Goal: Information Seeking & Learning: Check status

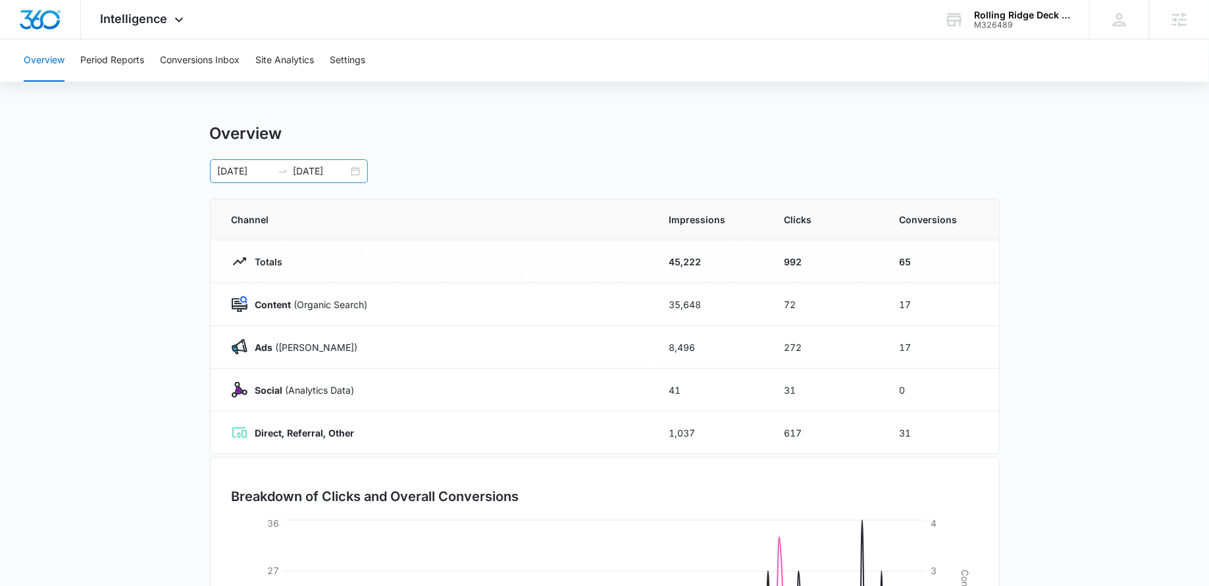
click at [352, 169] on div "01/01/2025 08/11/2025" at bounding box center [289, 171] width 158 height 24
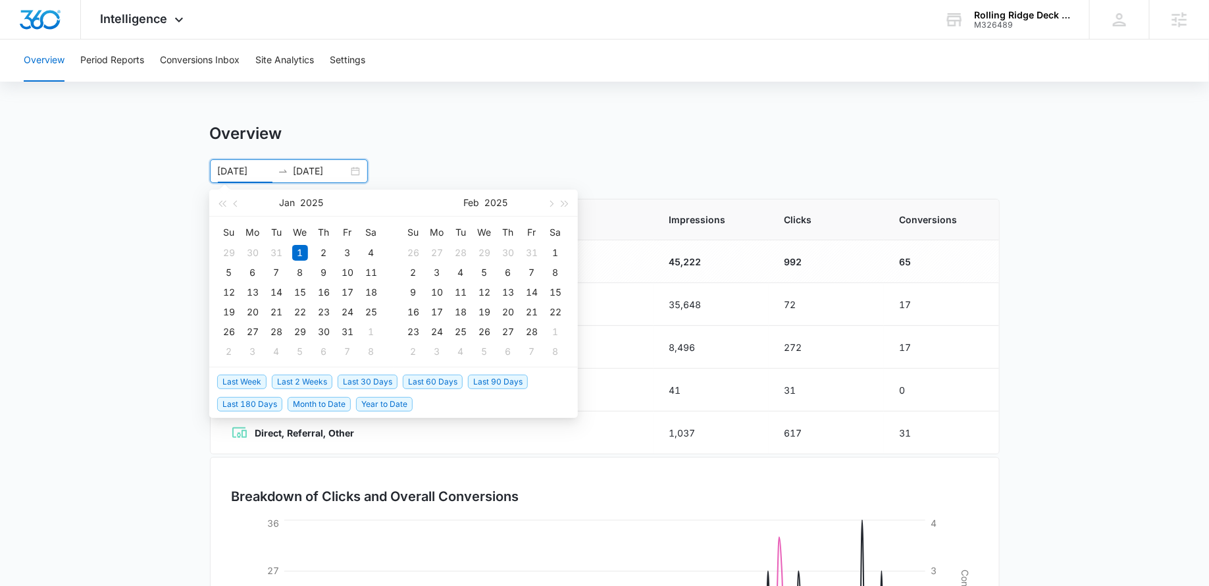
click at [429, 375] on span "Last 60 Days" at bounding box center [433, 382] width 60 height 14
type input "06/14/2025"
type input "08/13/2025"
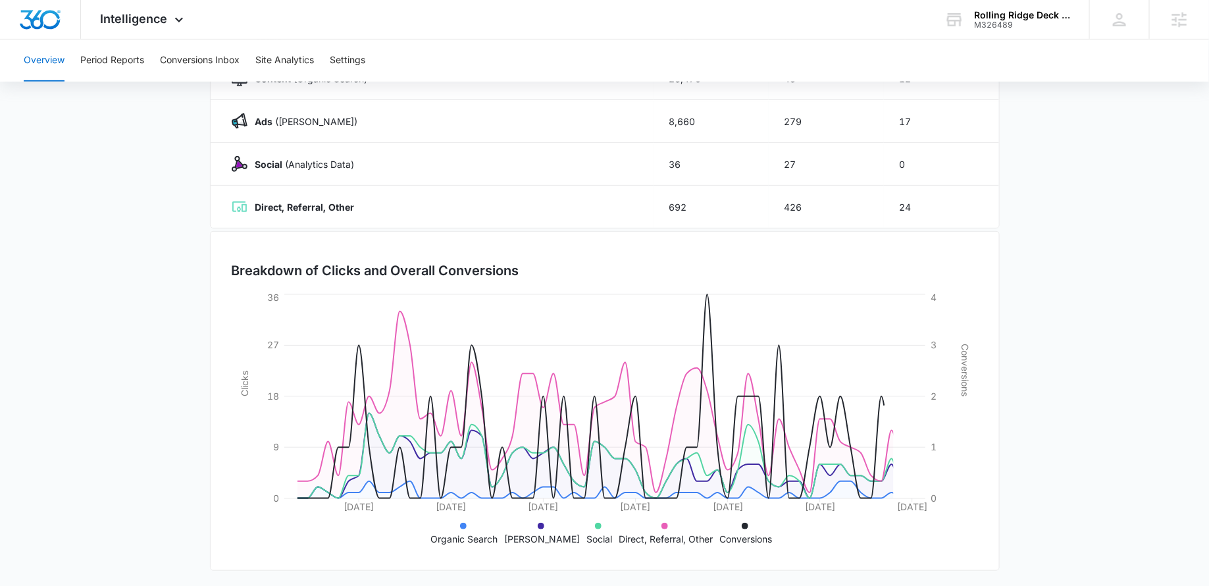
scroll to position [163, 0]
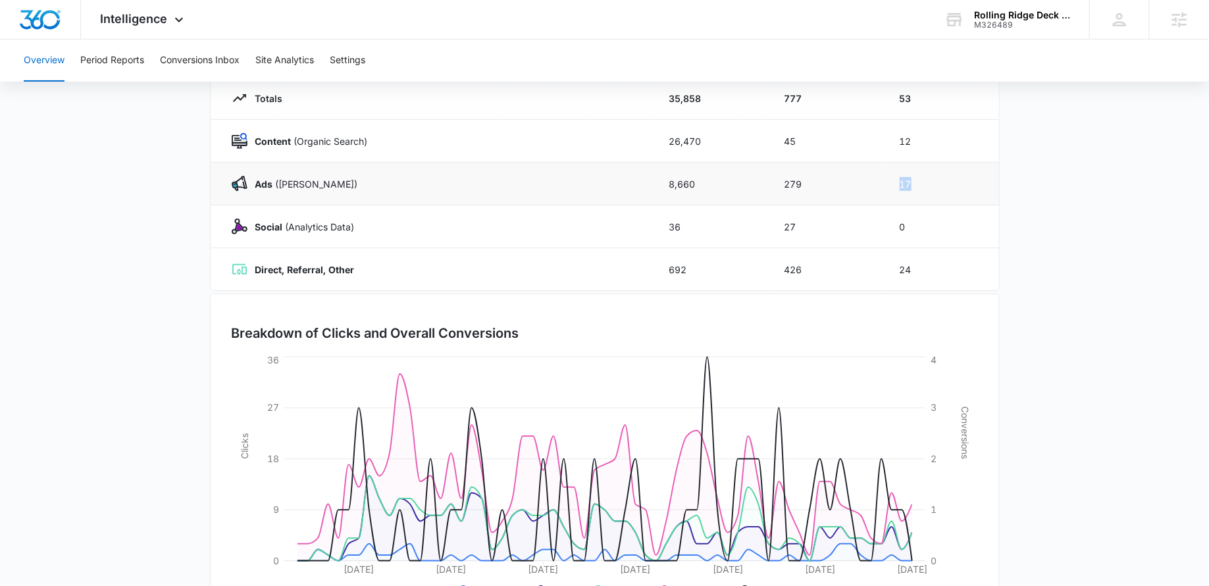
drag, startPoint x: 915, startPoint y: 180, endPoint x: 894, endPoint y: 180, distance: 21.1
click at [894, 180] on td "17" at bounding box center [941, 184] width 115 height 43
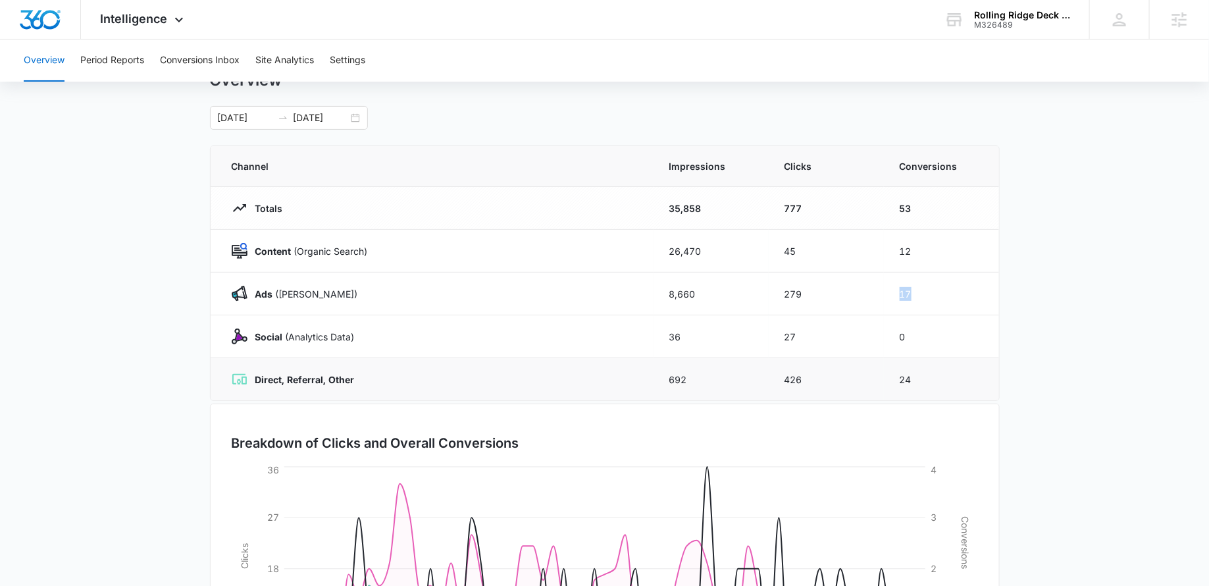
scroll to position [0, 0]
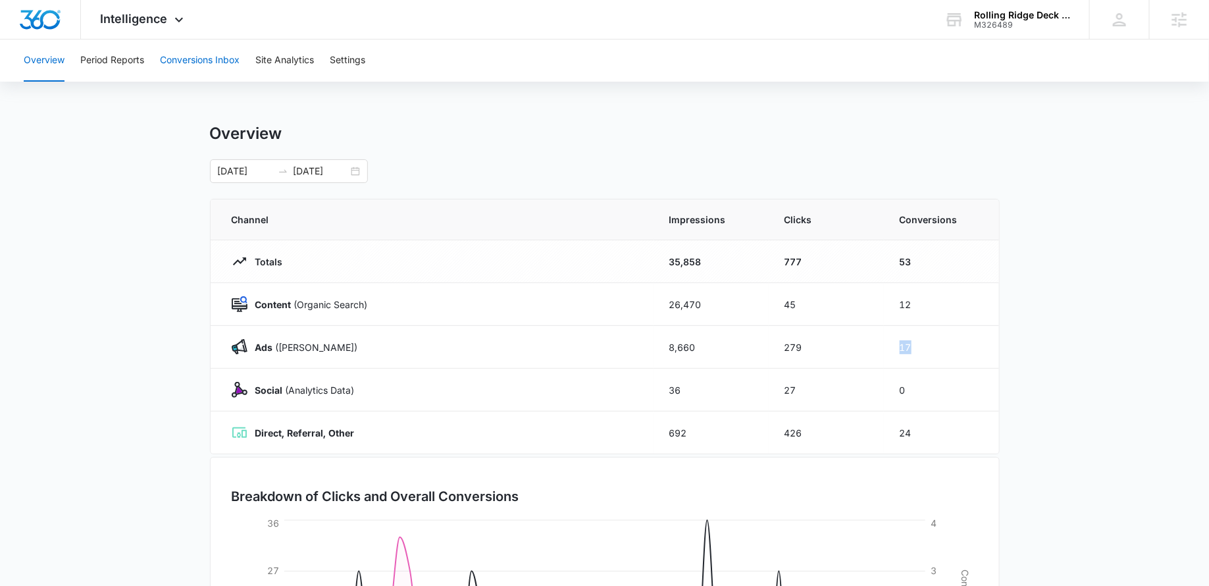
click at [197, 61] on button "Conversions Inbox" at bounding box center [200, 61] width 80 height 42
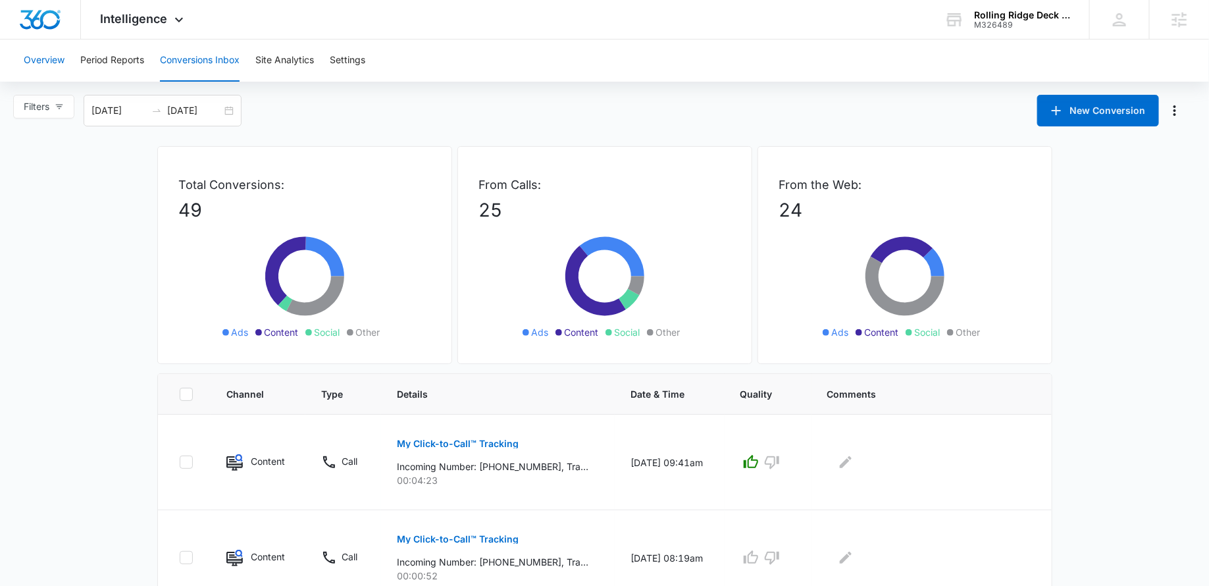
click at [50, 56] on button "Overview" at bounding box center [44, 61] width 41 height 42
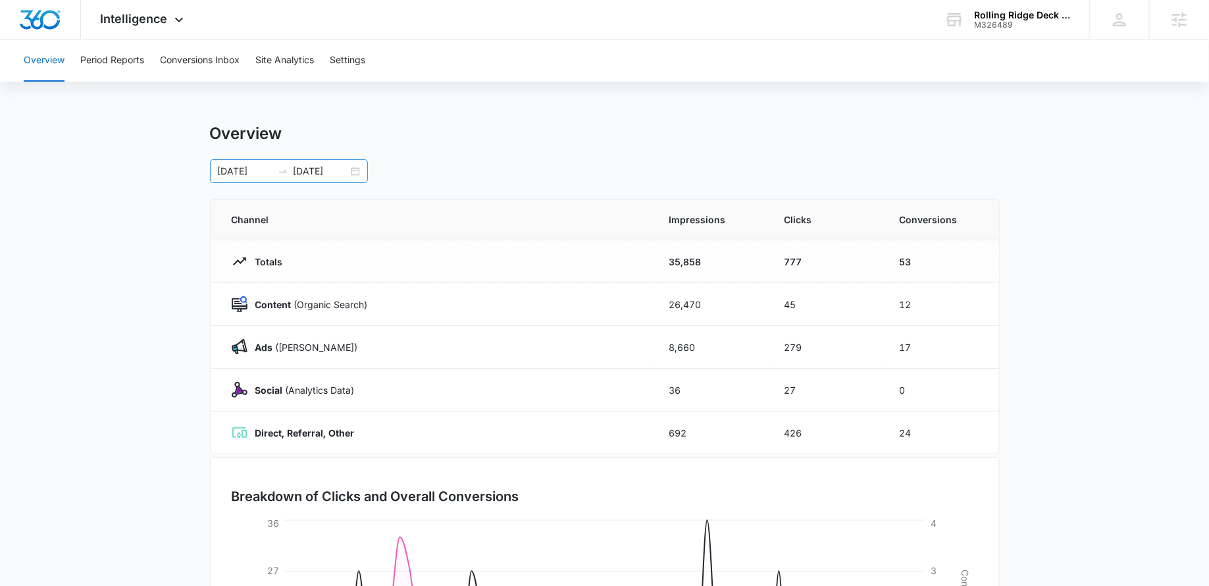
click at [359, 172] on div "06/14/2025 08/13/2025" at bounding box center [289, 171] width 158 height 24
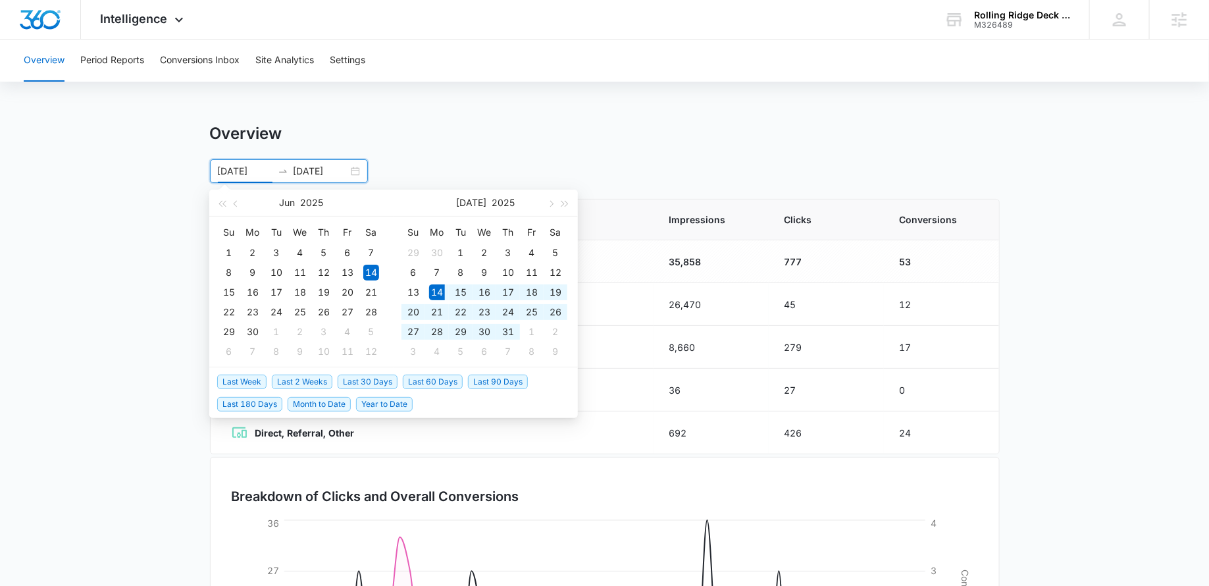
click at [367, 377] on span "Last 30 Days" at bounding box center [368, 382] width 60 height 14
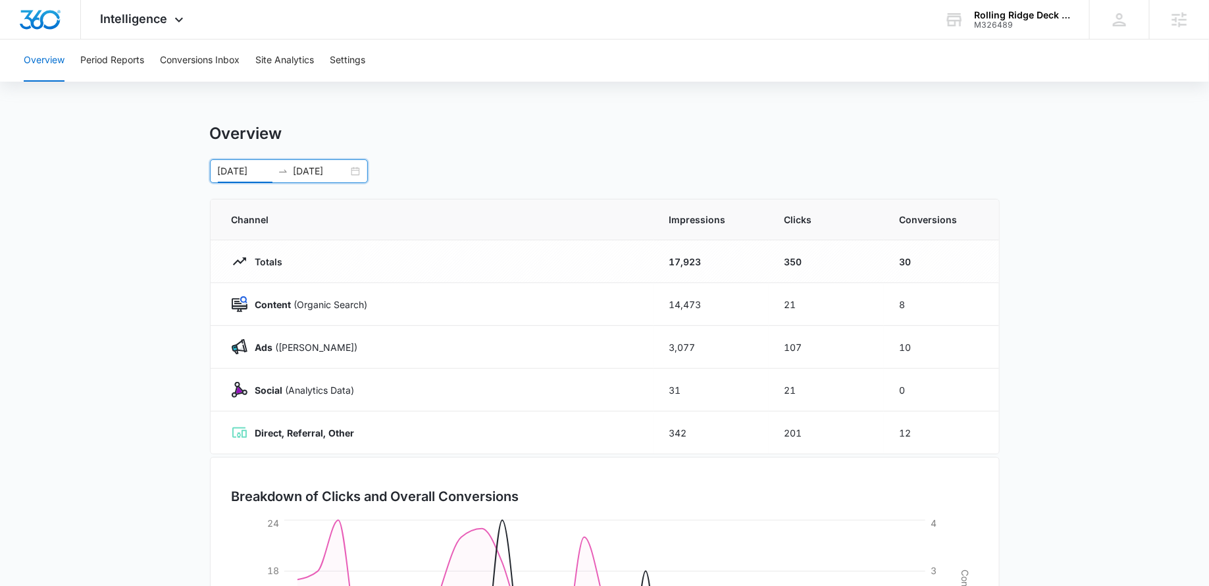
click at [357, 172] on div "07/14/2025 08/13/2025" at bounding box center [289, 171] width 158 height 24
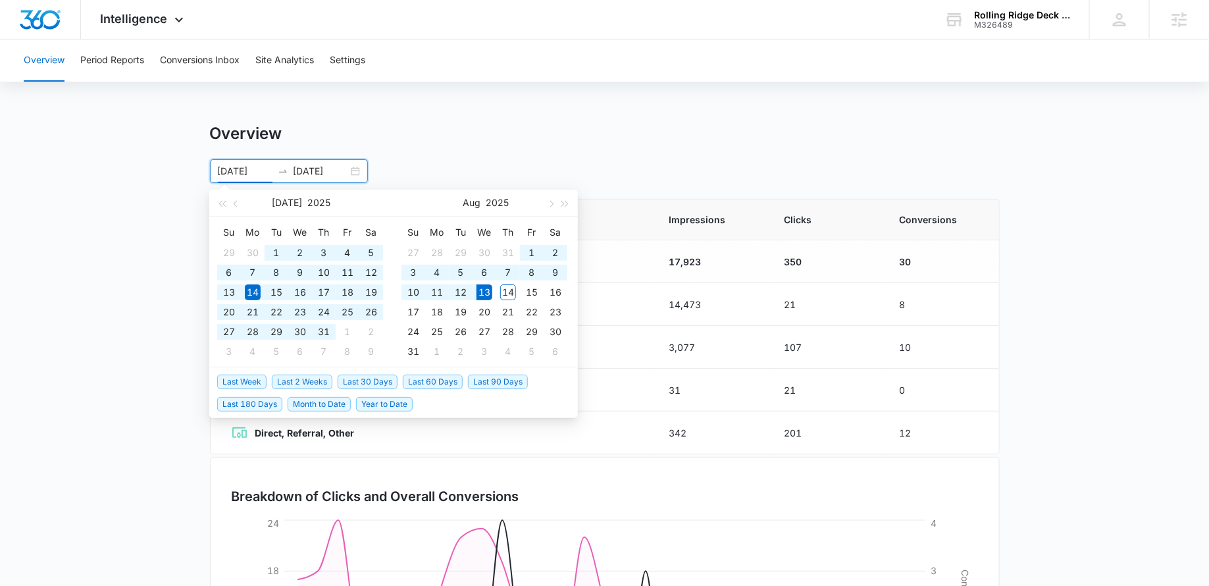
click at [405, 382] on span "Last 60 Days" at bounding box center [433, 382] width 60 height 14
type input "06/14/2025"
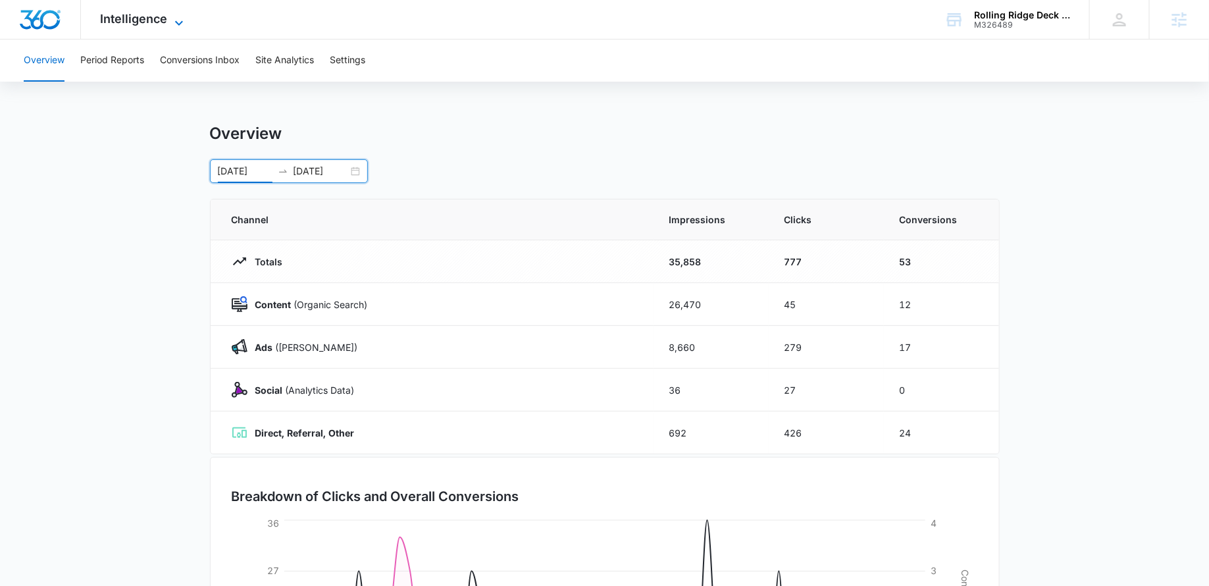
click at [155, 22] on span "Intelligence" at bounding box center [134, 19] width 67 height 14
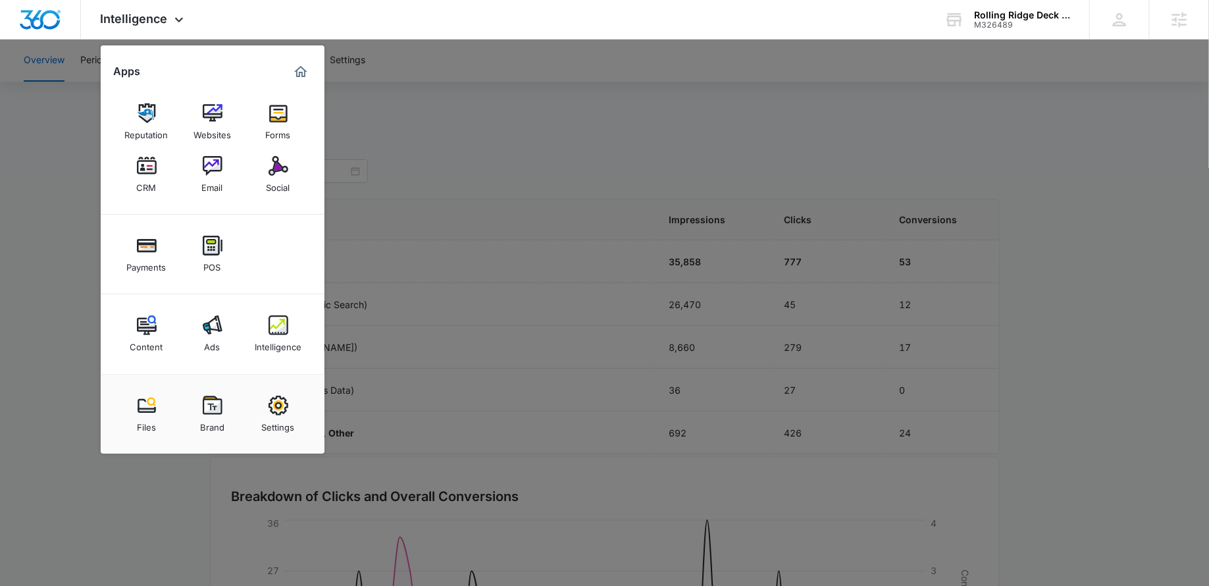
click at [442, 135] on div at bounding box center [604, 293] width 1209 height 586
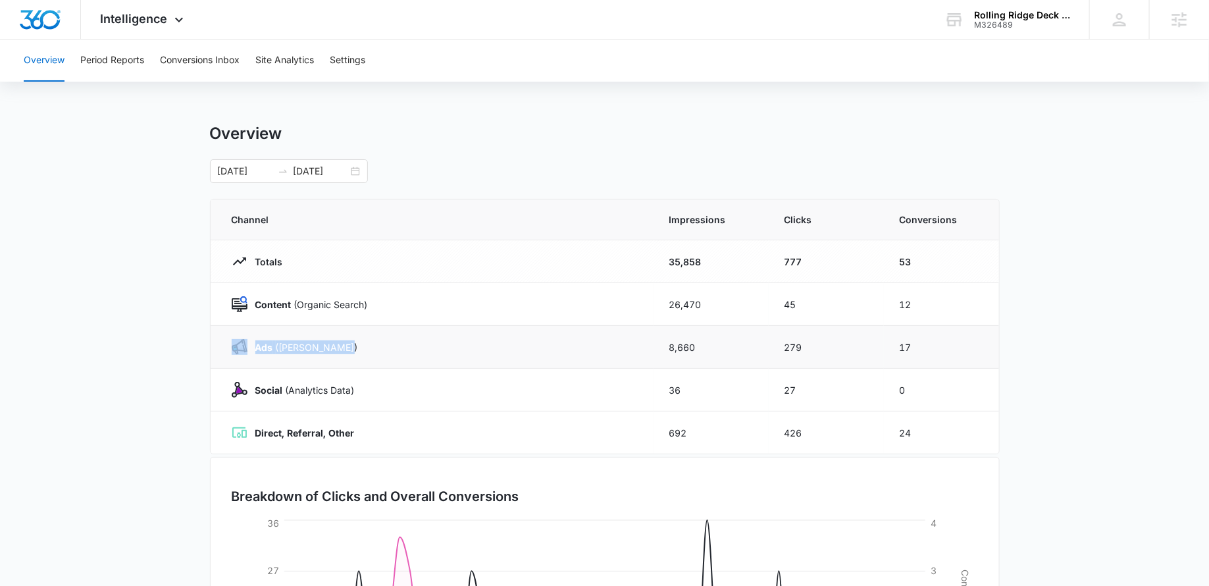
drag, startPoint x: 406, startPoint y: 343, endPoint x: 211, endPoint y: 342, distance: 194.2
click at [211, 342] on td "Ads (Ad Campaigns)" at bounding box center [432, 347] width 443 height 43
click at [369, 339] on div "Ads (Ad Campaigns)" at bounding box center [435, 347] width 406 height 16
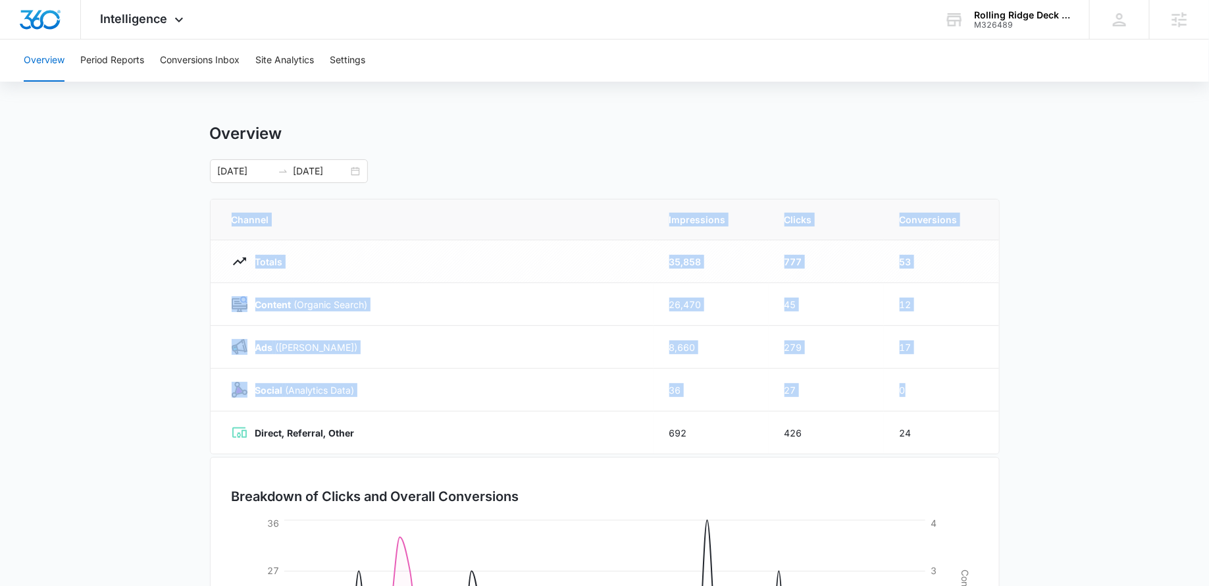
drag, startPoint x: 397, startPoint y: 423, endPoint x: 201, endPoint y: 421, distance: 196.2
click at [201, 421] on main "Overview 06/14/2025 08/13/2025 Jun 2025 Su Mo Tu We Th Fr Sa 1 2 3 4 5 6 7 8 9 …" at bounding box center [604, 469] width 1209 height 691
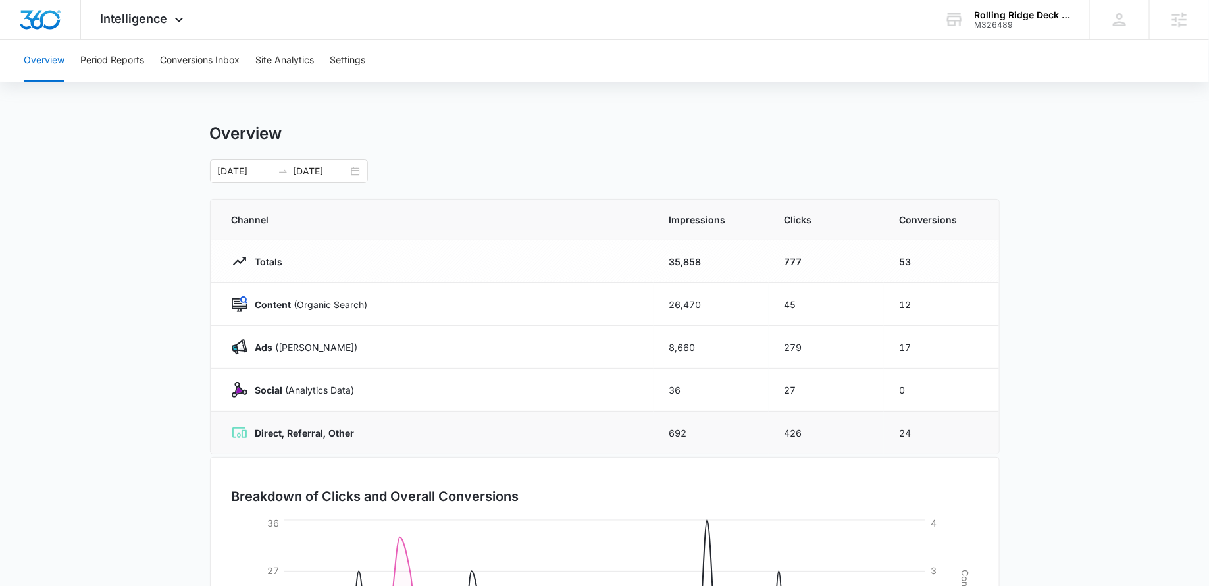
click at [346, 438] on div "Direct, Referral, Other" at bounding box center [435, 433] width 406 height 16
drag, startPoint x: 363, startPoint y: 431, endPoint x: 249, endPoint y: 430, distance: 114.6
click at [249, 430] on div "Direct, Referral, Other" at bounding box center [435, 433] width 406 height 16
click at [345, 427] on strong "Direct, Referral, Other" at bounding box center [304, 432] width 99 height 11
drag, startPoint x: 926, startPoint y: 433, endPoint x: 865, endPoint y: 433, distance: 61.2
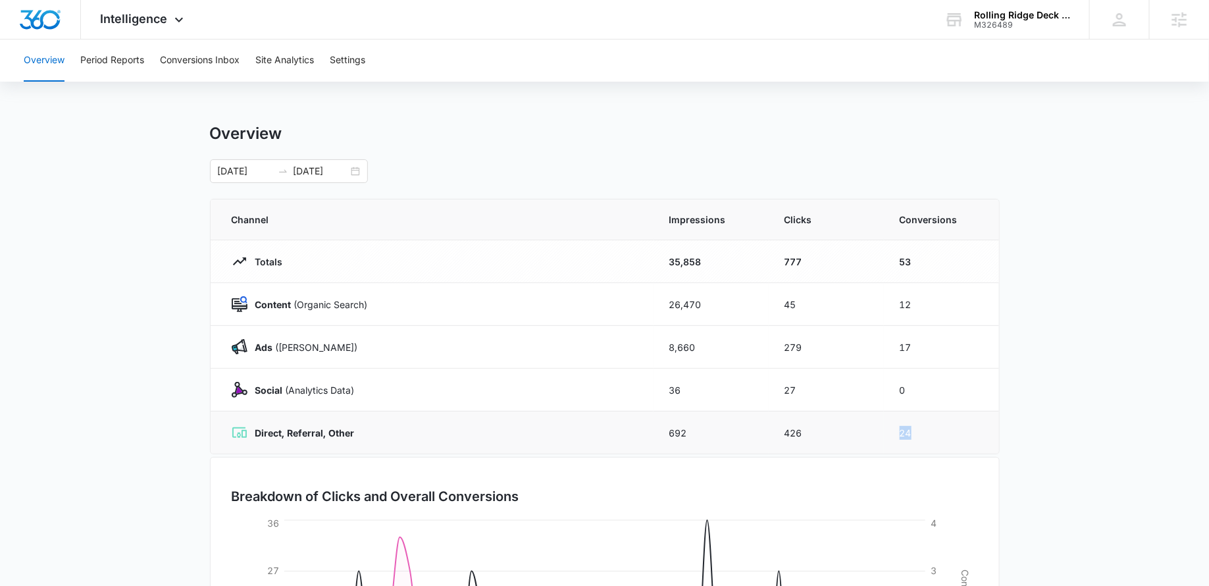
click at [865, 433] on tr "Direct, Referral, Other 692 426 24" at bounding box center [605, 432] width 789 height 43
click at [592, 428] on div "Direct, Referral, Other" at bounding box center [435, 433] width 406 height 16
drag, startPoint x: 936, startPoint y: 350, endPoint x: 686, endPoint y: 343, distance: 250.3
click at [685, 343] on tr "Ads (Ad Campaigns) 8,660 279 17" at bounding box center [605, 347] width 789 height 43
click at [510, 345] on div "Ads (Ad Campaigns)" at bounding box center [435, 347] width 406 height 16
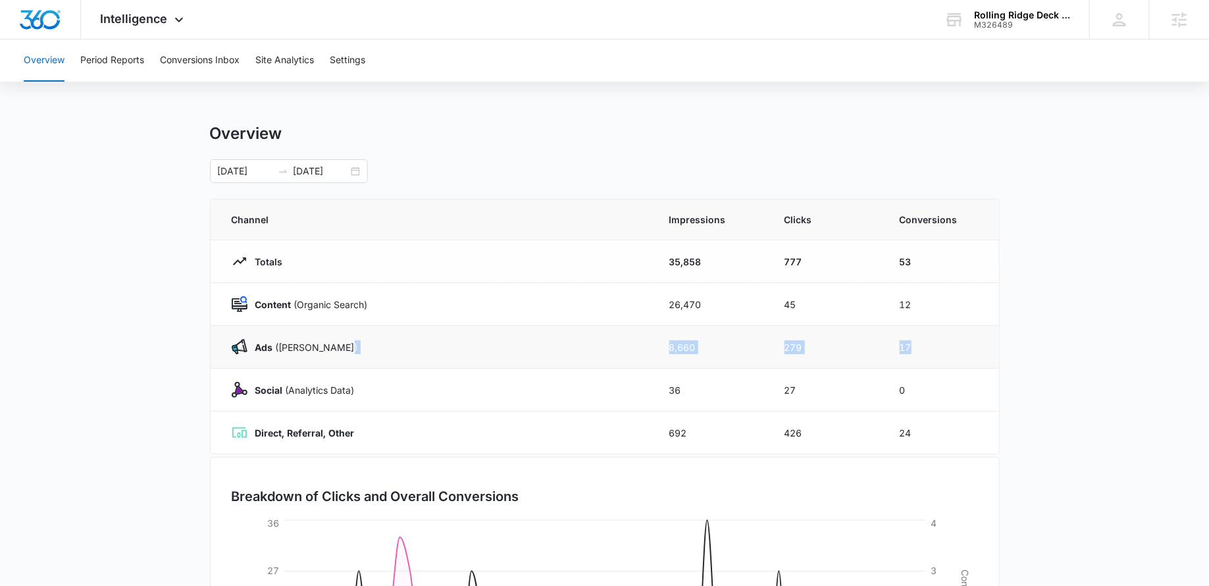
drag, startPoint x: 510, startPoint y: 345, endPoint x: 941, endPoint y: 359, distance: 431.5
click at [941, 359] on tr "Ads (Ad Campaigns) 8,660 279 17" at bounding box center [605, 347] width 789 height 43
click at [590, 350] on div "Ads (Ad Campaigns)" at bounding box center [435, 347] width 406 height 16
click at [182, 51] on button "Conversions Inbox" at bounding box center [200, 61] width 80 height 42
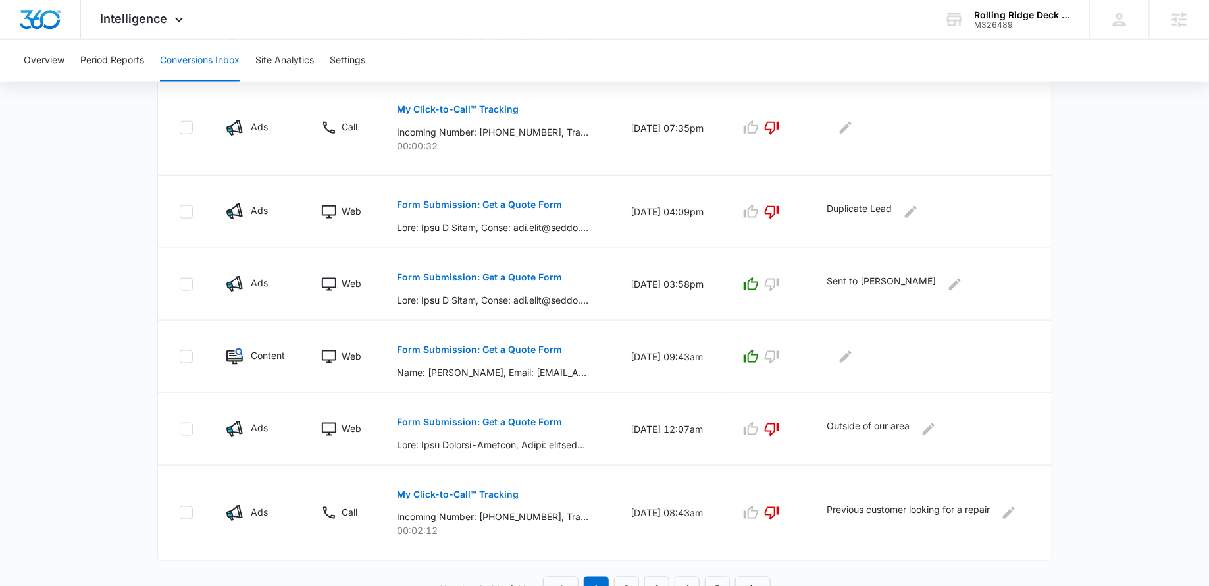
scroll to position [705, 0]
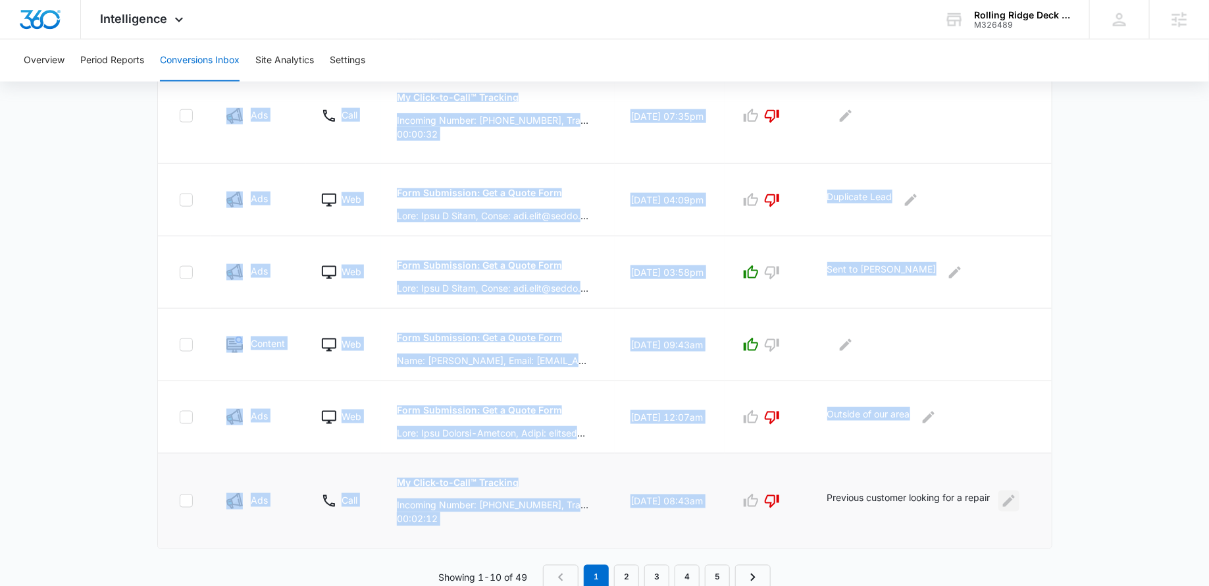
drag, startPoint x: 829, startPoint y: 490, endPoint x: 1006, endPoint y: 498, distance: 177.3
click at [1006, 498] on td "Previous customer looking for a repair" at bounding box center [932, 501] width 240 height 95
click at [854, 517] on td "Previous customer looking for a repair" at bounding box center [932, 501] width 240 height 95
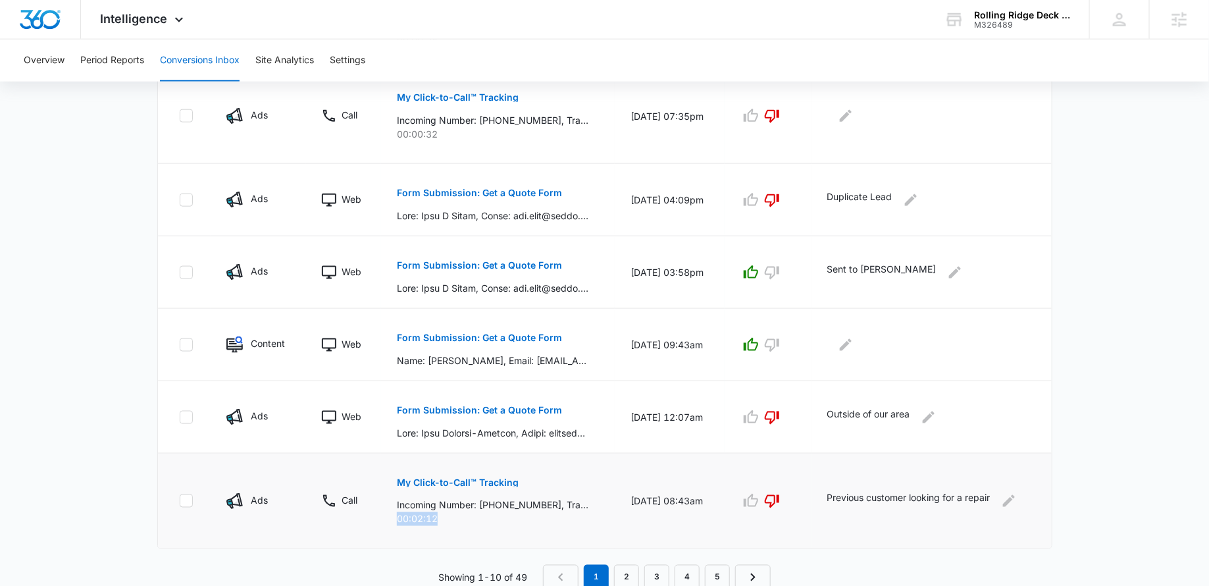
drag, startPoint x: 445, startPoint y: 513, endPoint x: 377, endPoint y: 513, distance: 67.8
click at [381, 513] on td "My Click-to-Call™ Tracking Incoming Number: +17202331640, Tracking Number: +172…" at bounding box center [498, 501] width 234 height 95
click at [506, 520] on p "00:02:12" at bounding box center [498, 519] width 202 height 14
click at [155, 14] on span "Intelligence" at bounding box center [134, 19] width 67 height 14
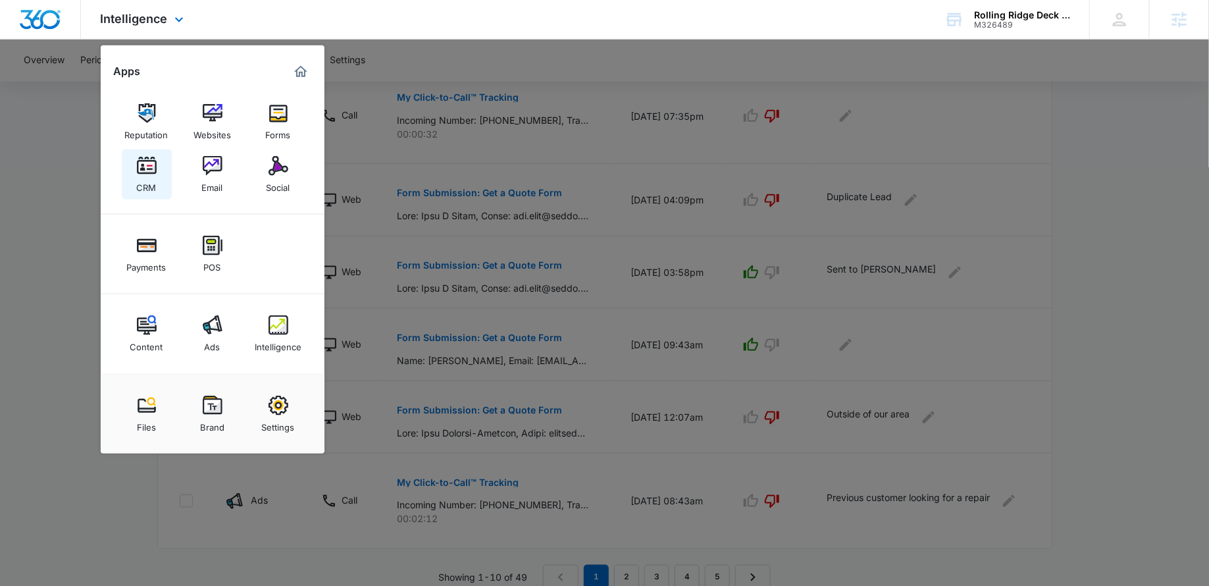
click at [147, 173] on img at bounding box center [147, 166] width 20 height 20
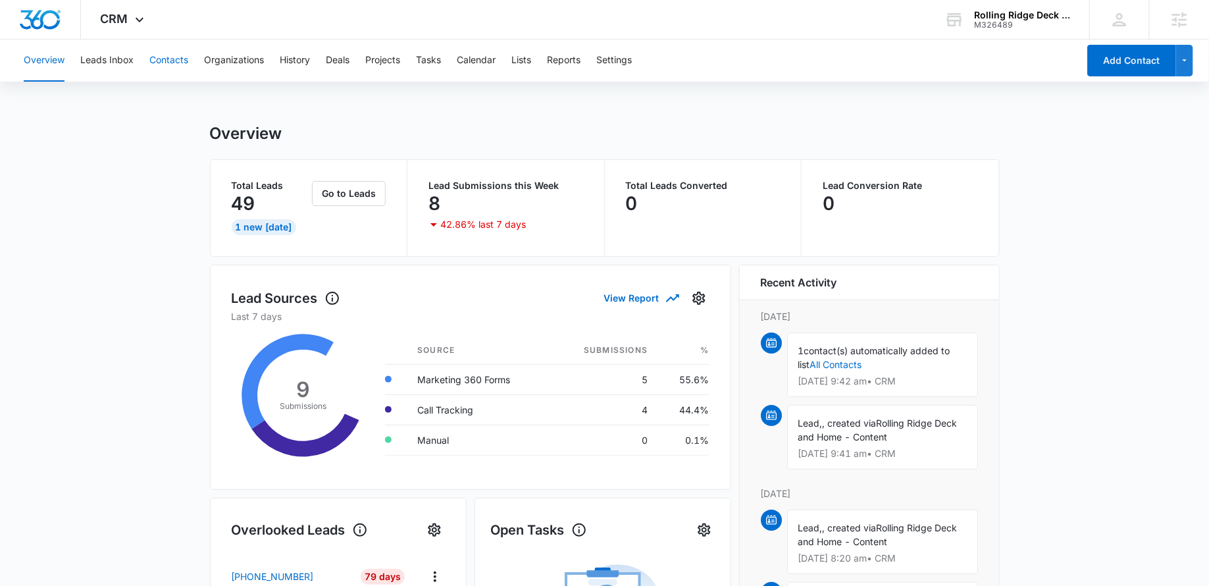
click at [168, 61] on button "Contacts" at bounding box center [168, 61] width 39 height 42
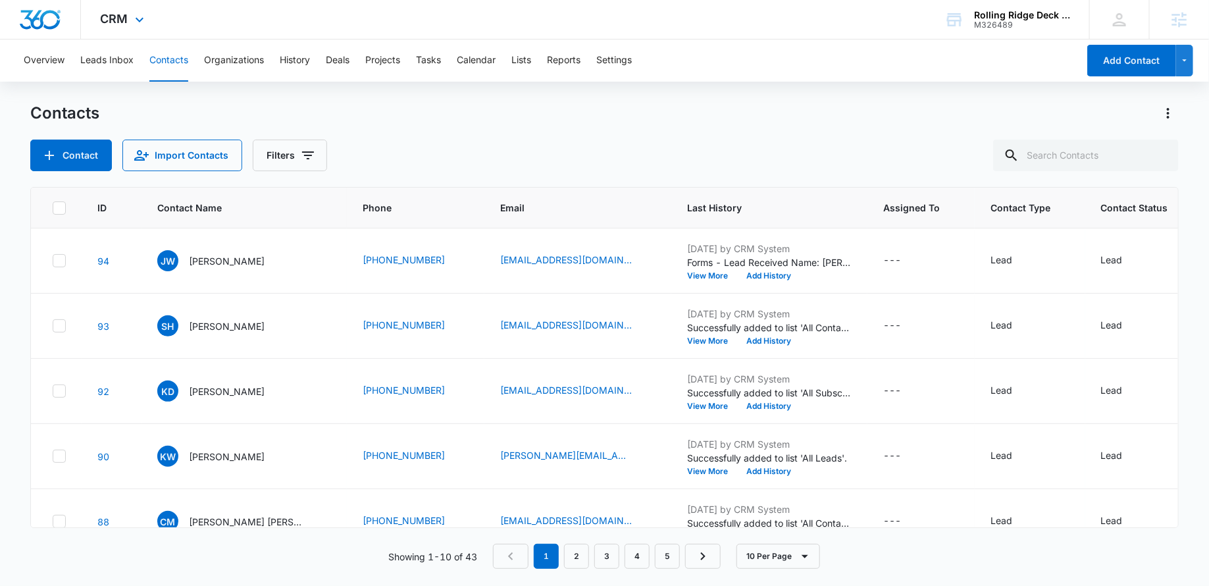
click at [112, 30] on div "CRM Apps Reputation Websites Forms CRM Email Social Payments POS Content Ads In…" at bounding box center [124, 19] width 86 height 39
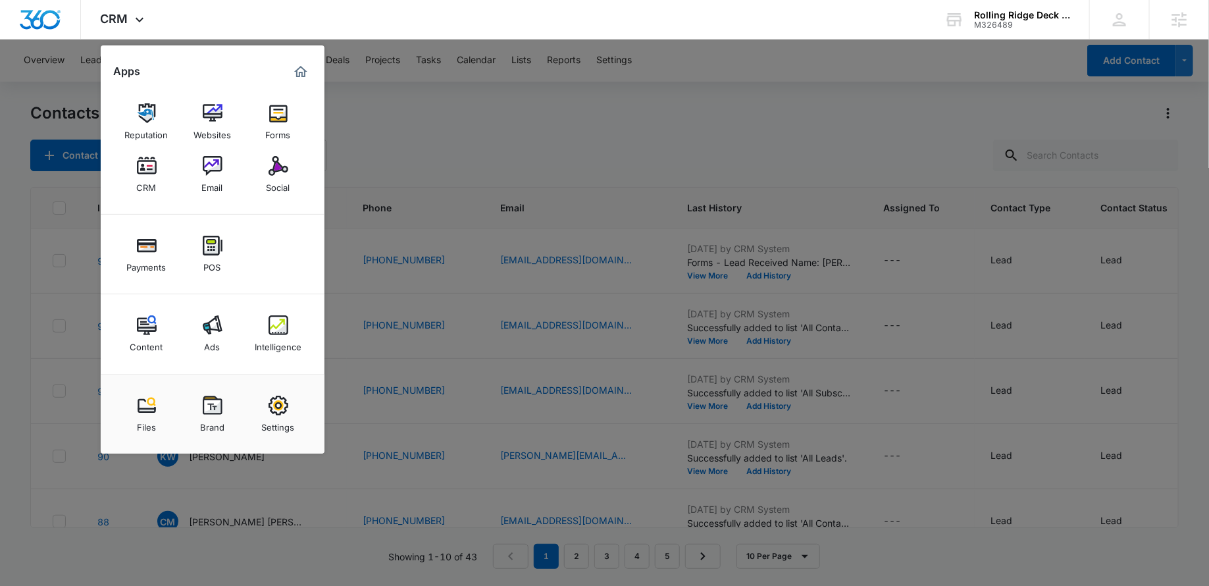
click at [385, 133] on div at bounding box center [604, 293] width 1209 height 586
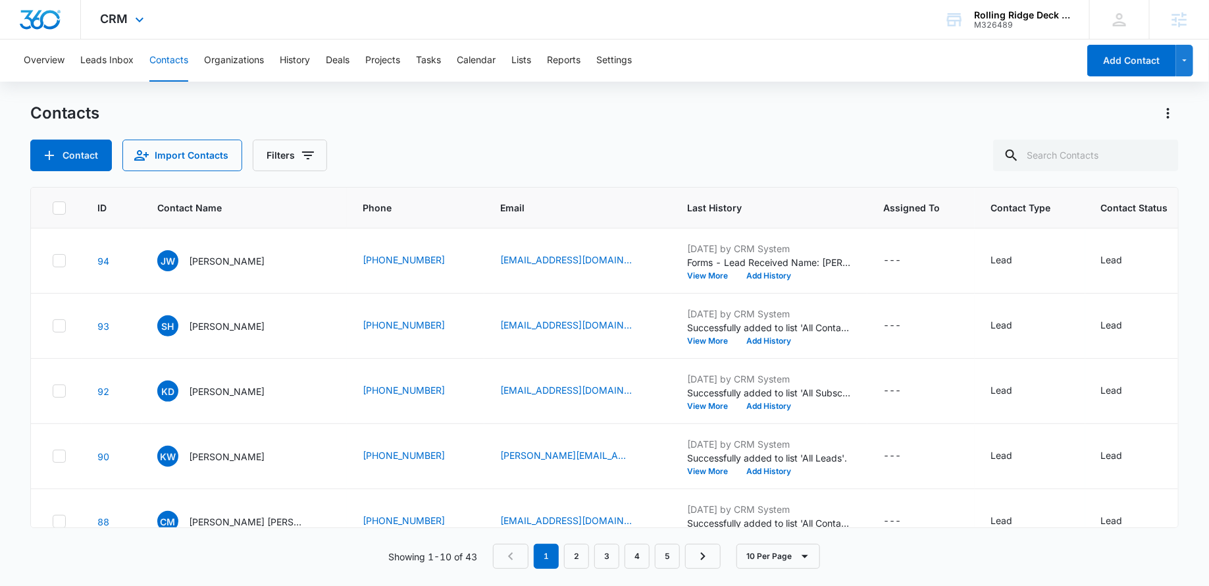
click at [124, 26] on div "CRM Apps Reputation Websites Forms CRM Email Social Payments POS Content Ads In…" at bounding box center [124, 19] width 86 height 39
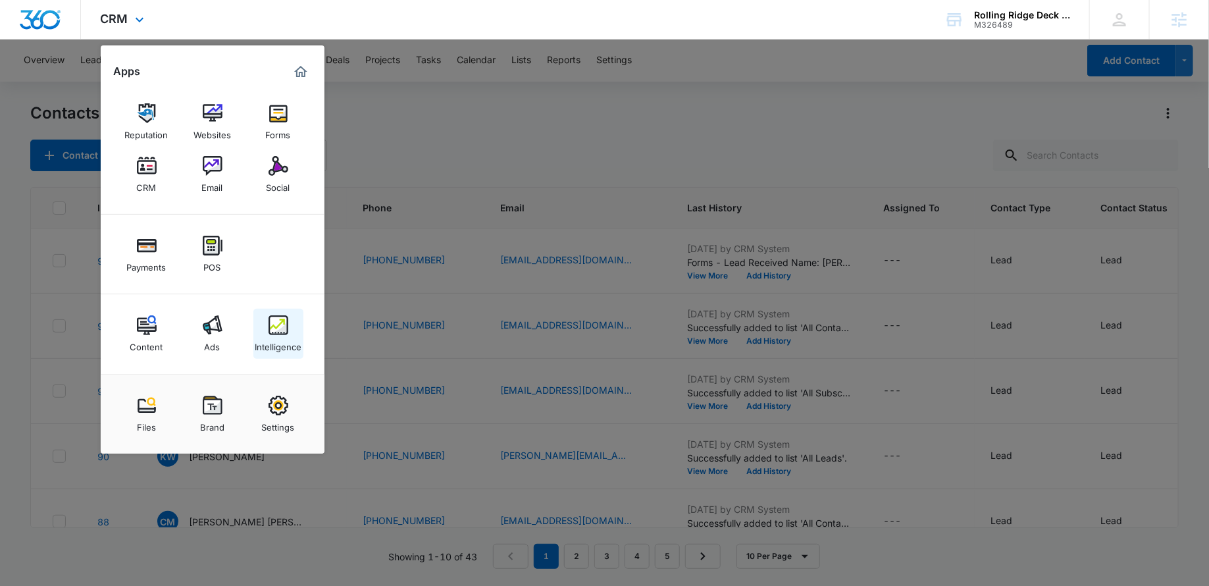
click at [277, 332] on img at bounding box center [279, 325] width 20 height 20
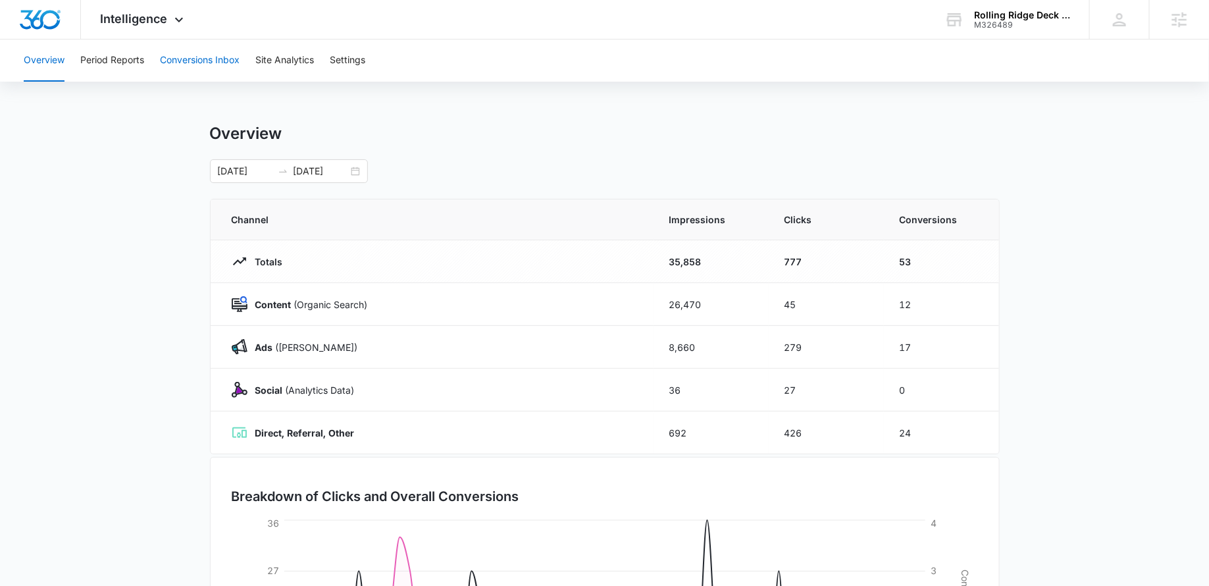
click at [196, 74] on button "Conversions Inbox" at bounding box center [200, 61] width 80 height 42
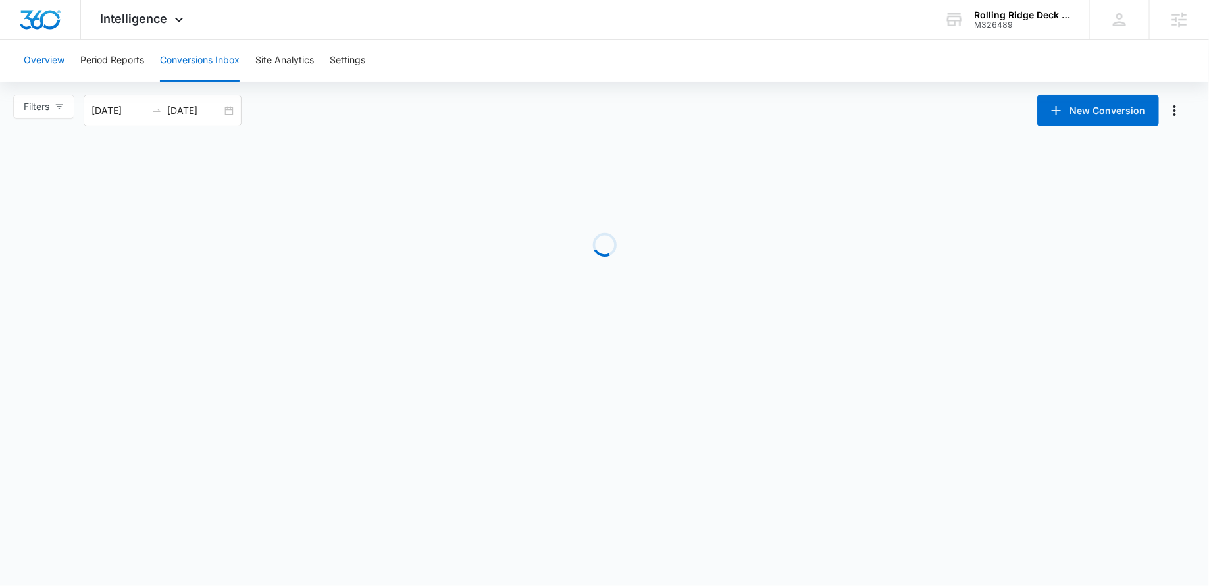
click at [52, 56] on button "Overview" at bounding box center [44, 61] width 41 height 42
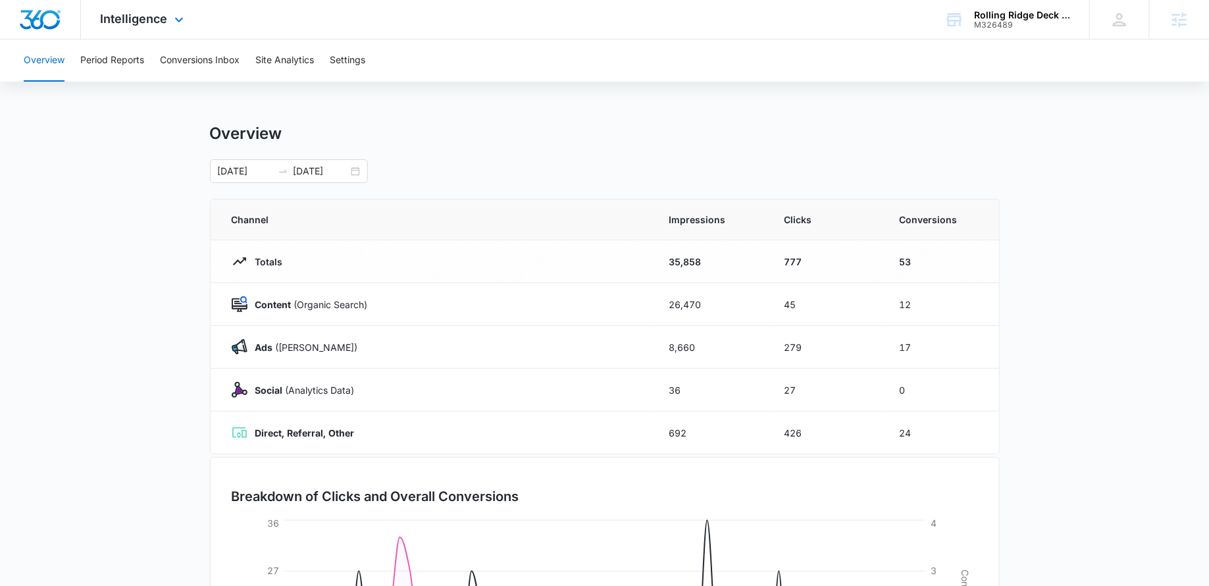
click at [140, 26] on div "Intelligence Apps Reputation Websites Forms CRM Email Social Payments POS Conte…" at bounding box center [144, 19] width 126 height 39
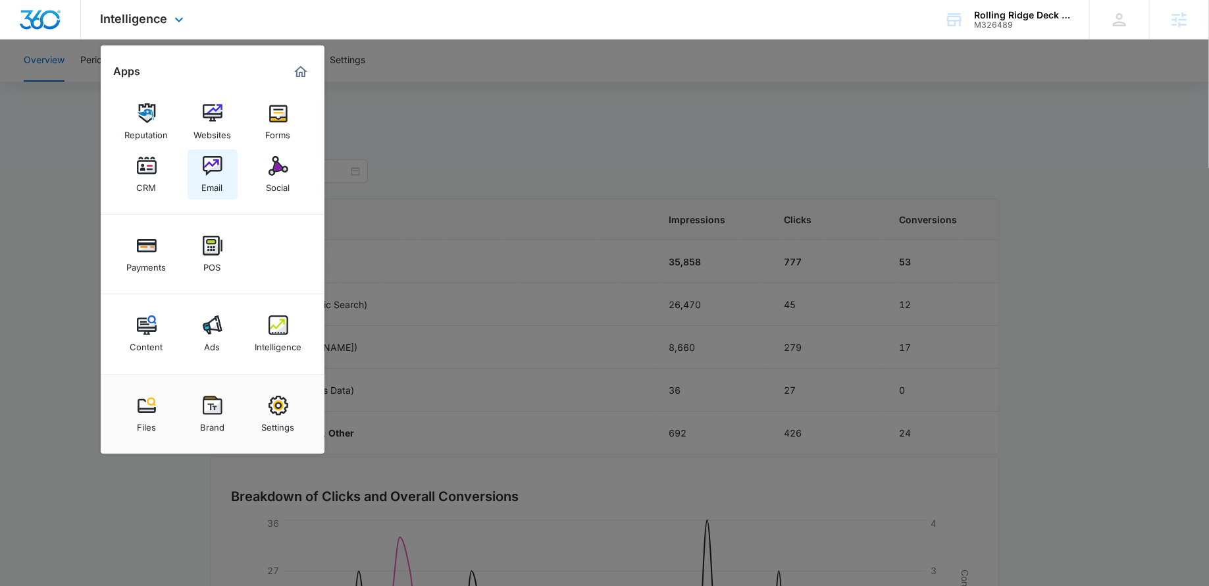
click at [212, 184] on div "Email" at bounding box center [212, 184] width 21 height 17
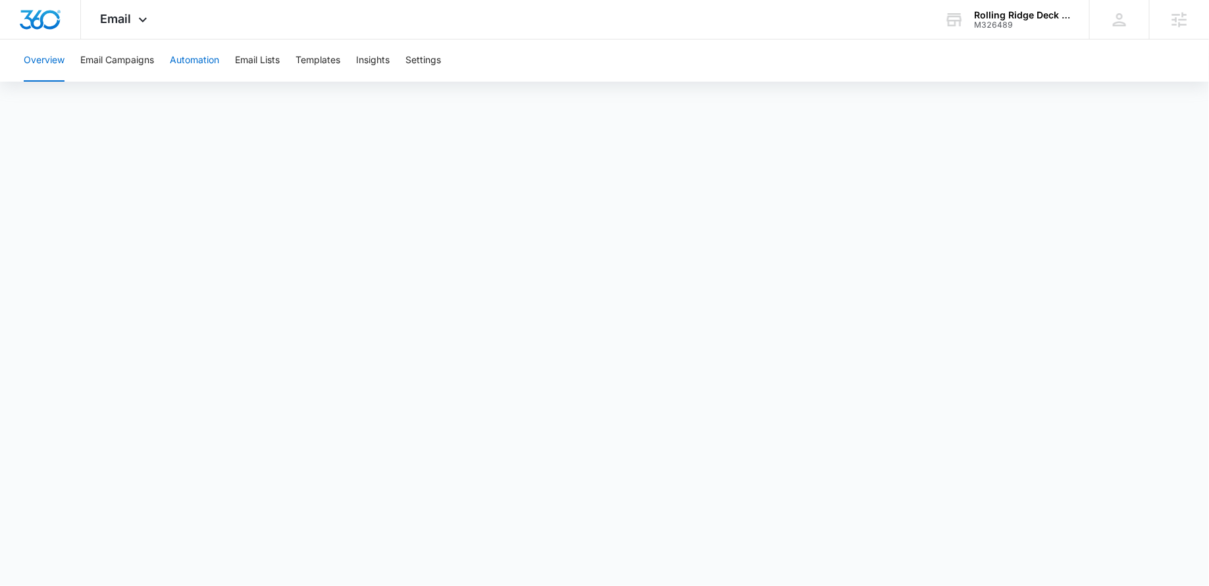
click at [199, 57] on button "Automation" at bounding box center [194, 61] width 49 height 42
click at [1001, 26] on div "M326489" at bounding box center [1022, 24] width 96 height 9
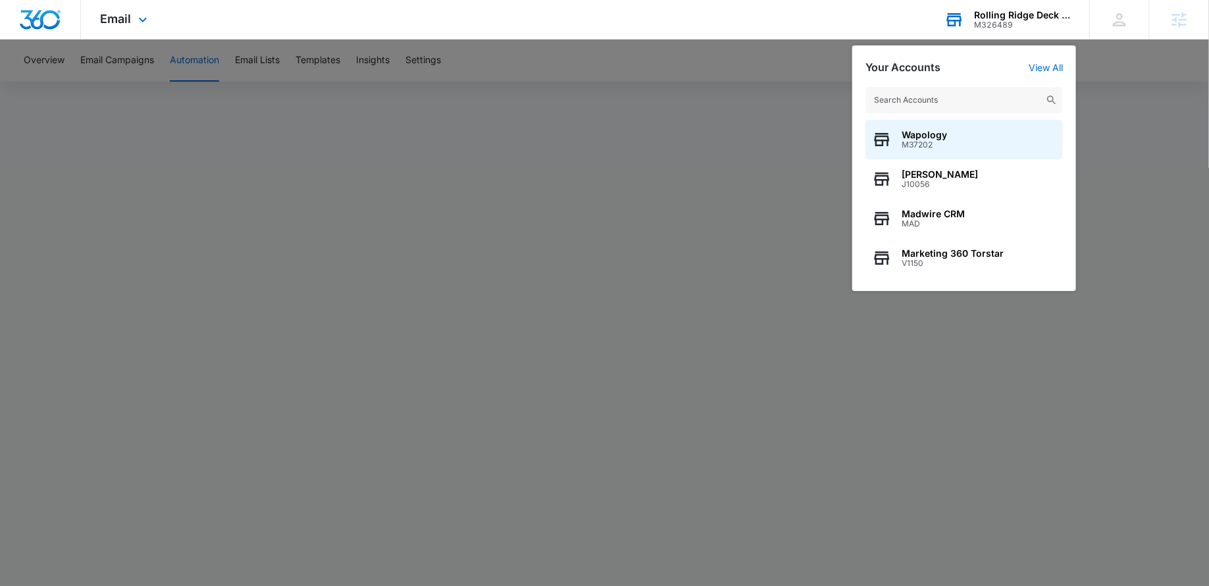
click at [930, 99] on input "text" at bounding box center [965, 100] width 198 height 26
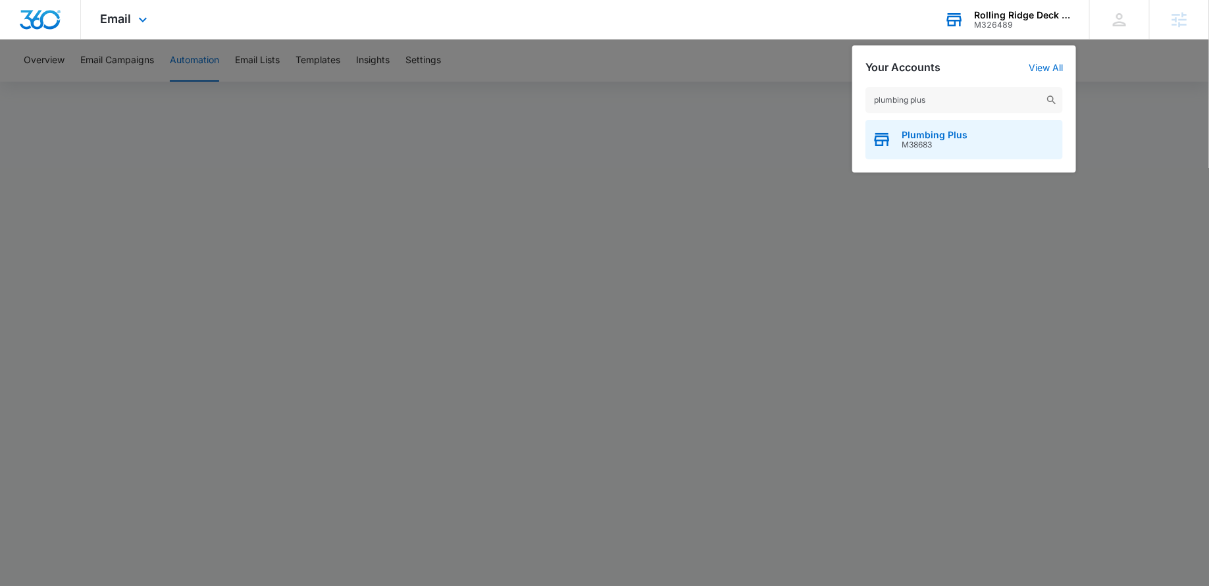
type input "plumbing plus"
click at [929, 134] on span "Plumbing Plus" at bounding box center [935, 135] width 66 height 11
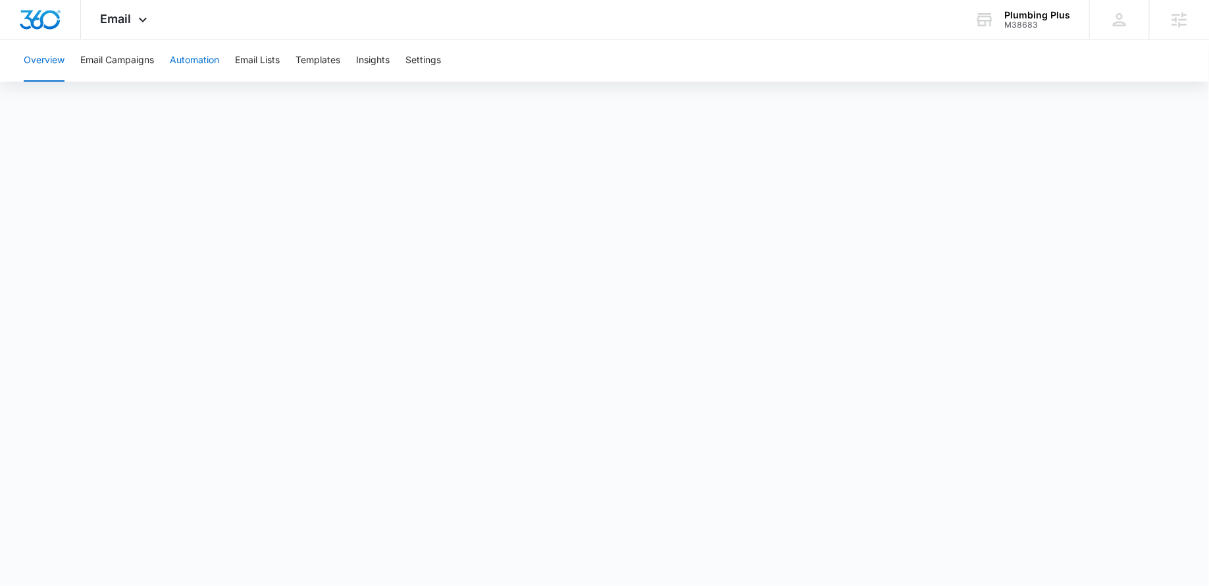
click at [187, 59] on button "Automation" at bounding box center [194, 61] width 49 height 42
click at [126, 61] on button "Email Campaigns" at bounding box center [117, 61] width 74 height 42
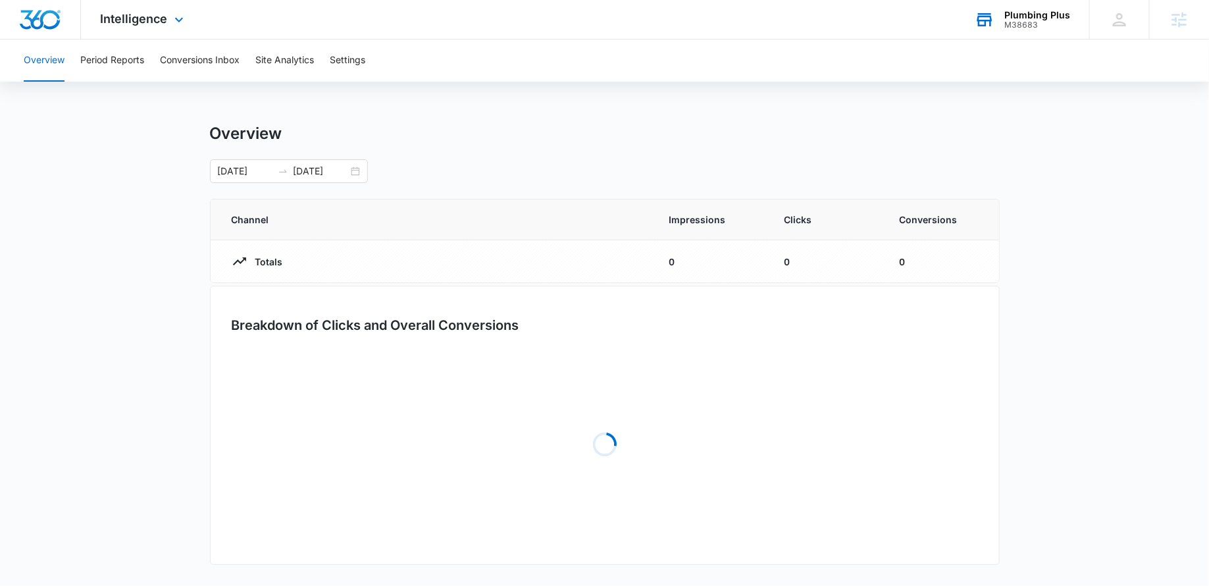
click at [1032, 14] on div "Plumbing Plus" at bounding box center [1038, 15] width 66 height 11
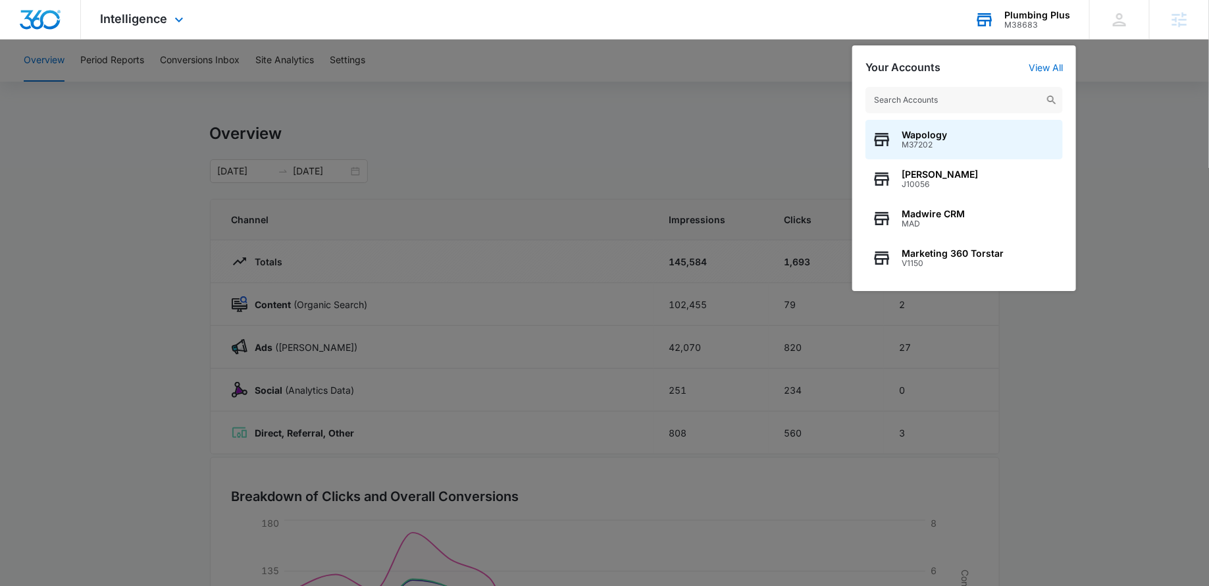
click at [913, 97] on input "text" at bounding box center [965, 100] width 198 height 26
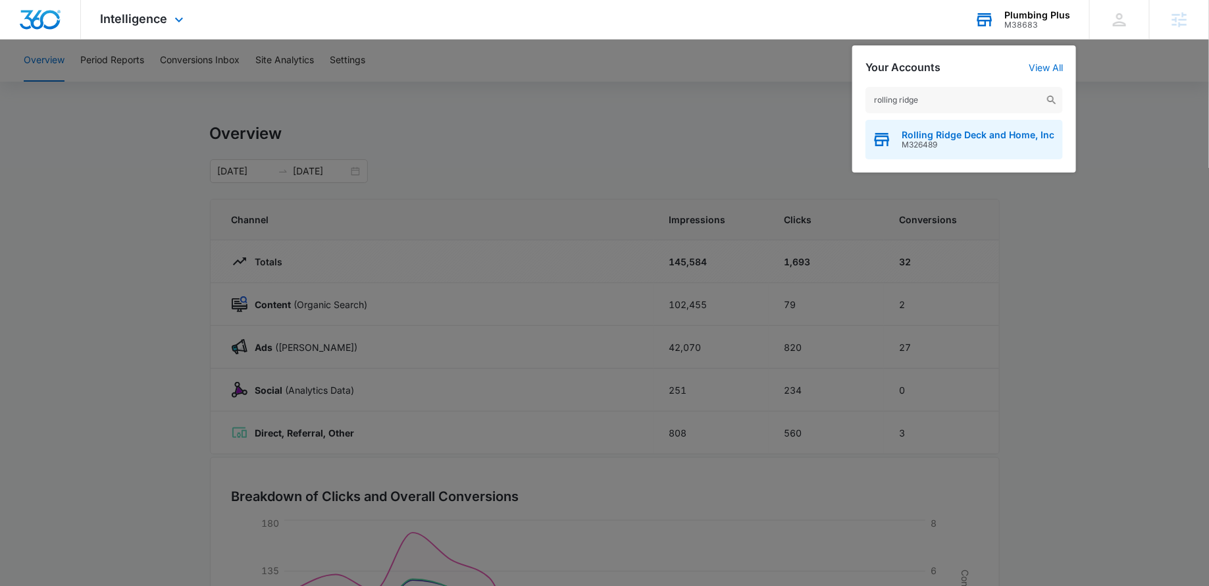
type input "rolling ridge"
click at [915, 153] on div "Rolling Ridge Deck and Home, Inc M326489" at bounding box center [965, 140] width 198 height 40
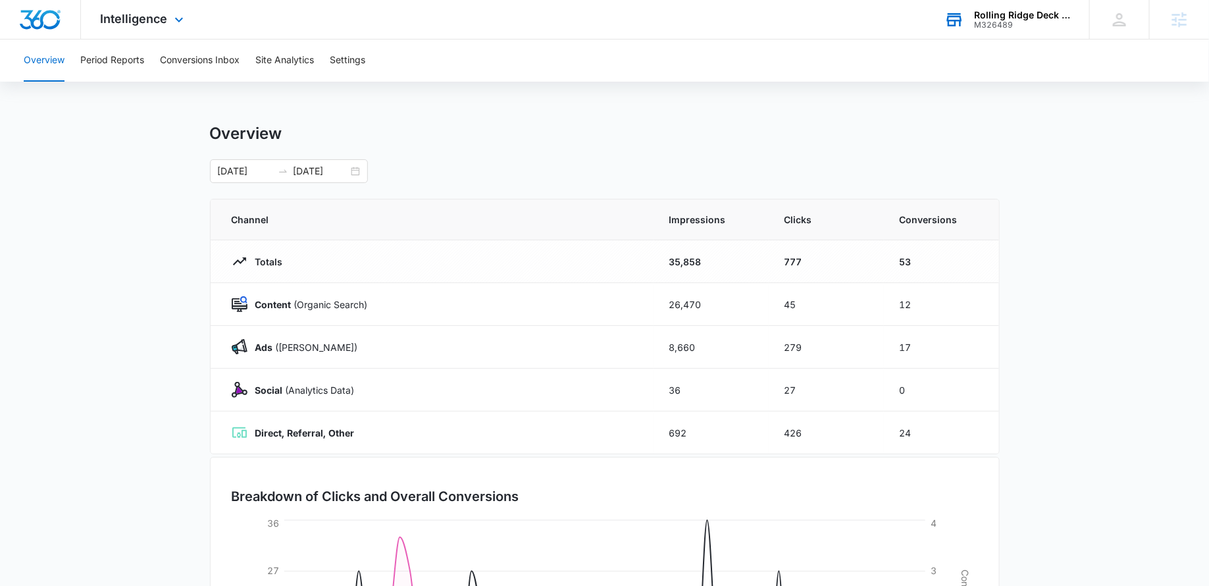
click at [144, 28] on div "Intelligence Apps Reputation Websites Forms CRM Email Social Payments POS Conte…" at bounding box center [144, 19] width 126 height 39
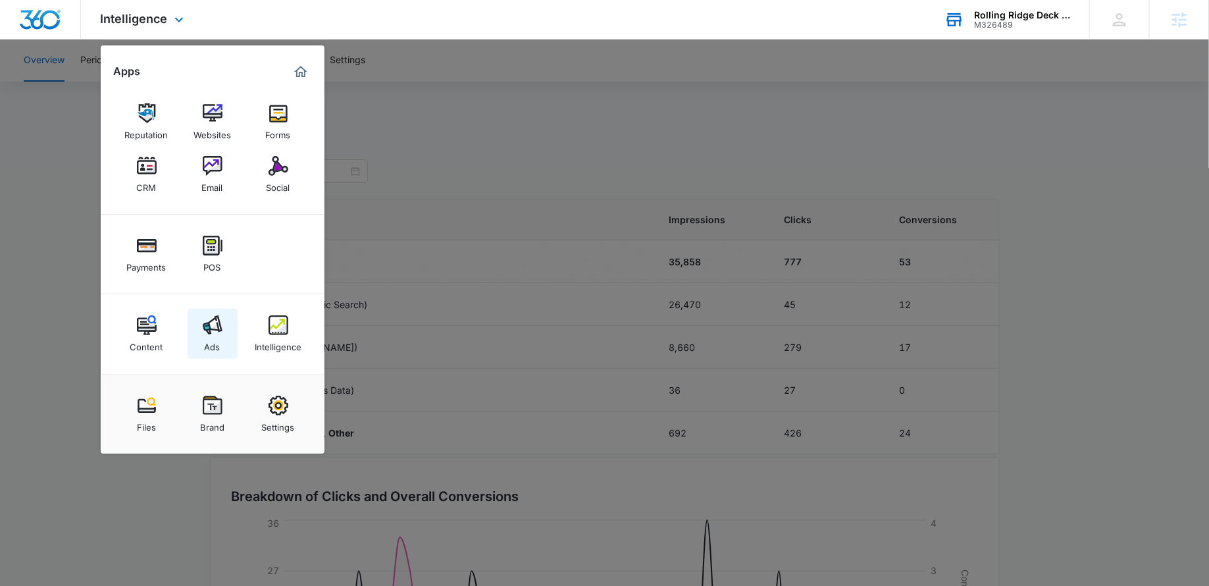
click at [227, 329] on link "Ads" at bounding box center [213, 334] width 50 height 50
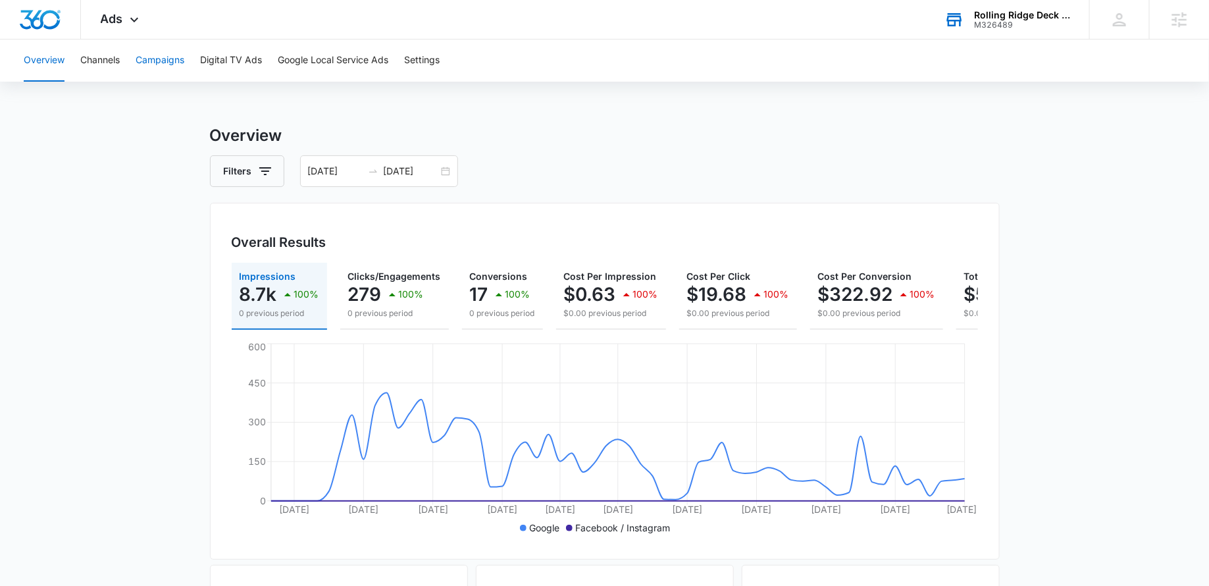
click at [162, 59] on button "Campaigns" at bounding box center [160, 61] width 49 height 42
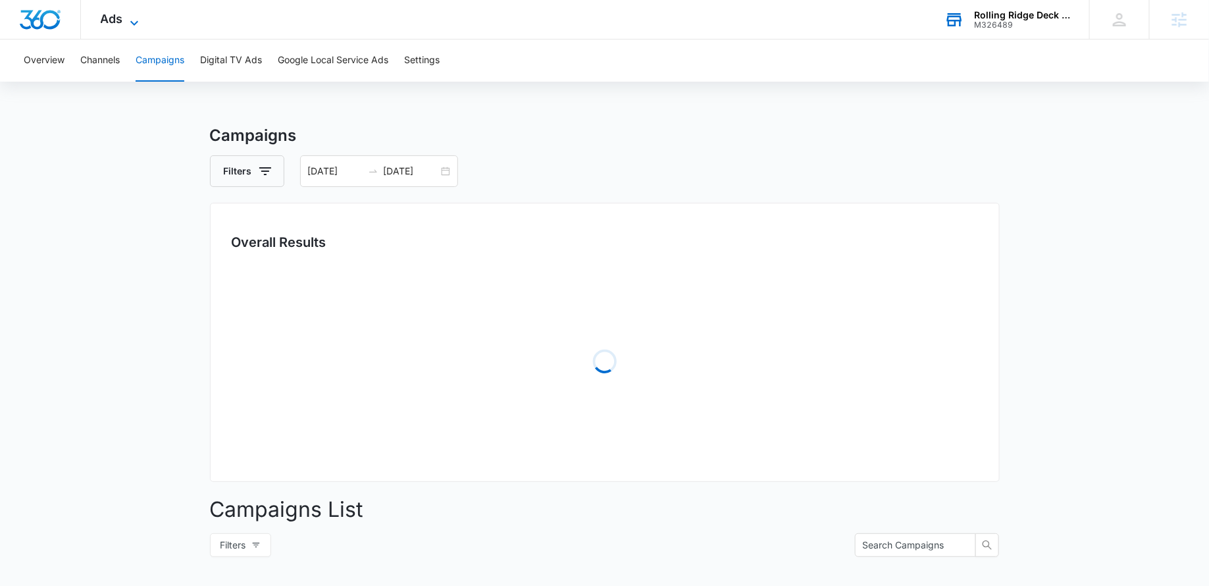
click at [119, 20] on span "Ads" at bounding box center [112, 19] width 22 height 14
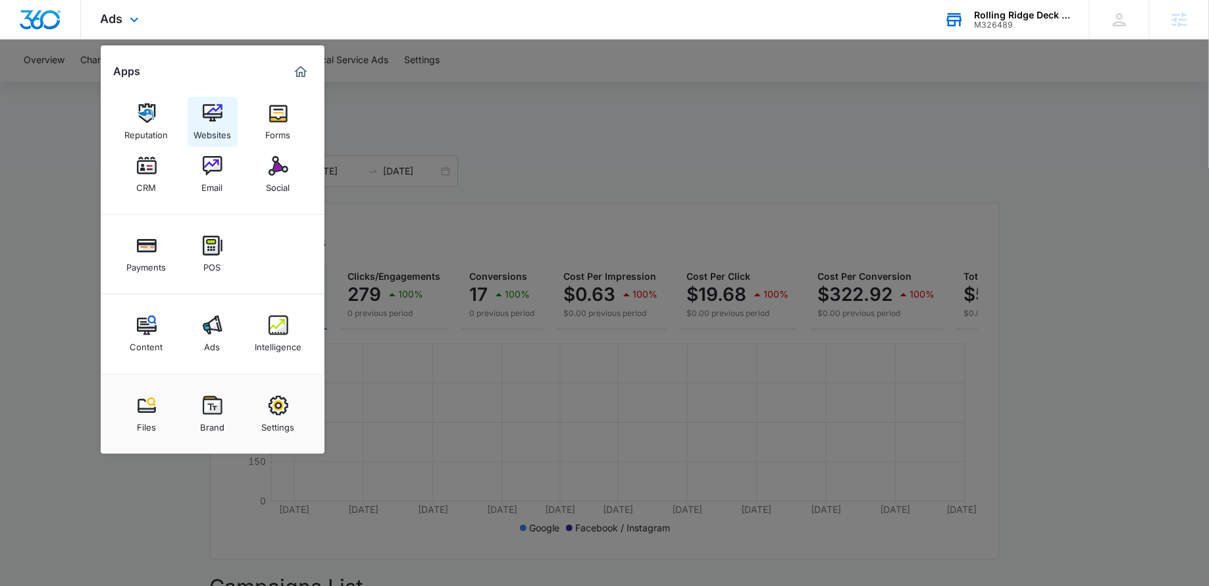
click at [215, 133] on div "Websites" at bounding box center [213, 131] width 38 height 17
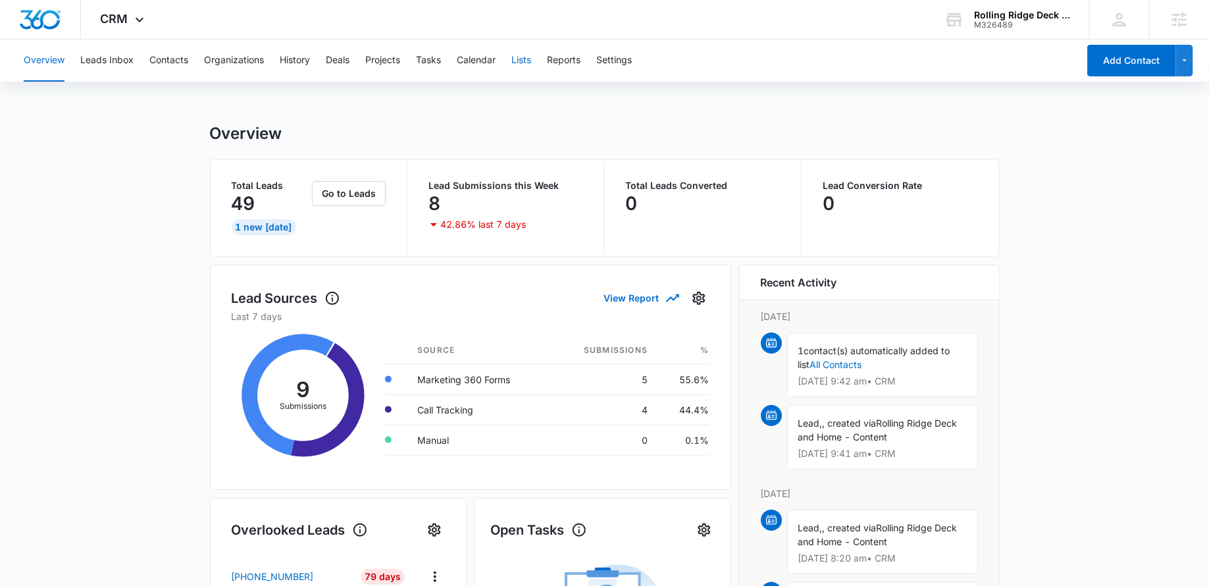
click at [514, 59] on button "Lists" at bounding box center [522, 61] width 20 height 42
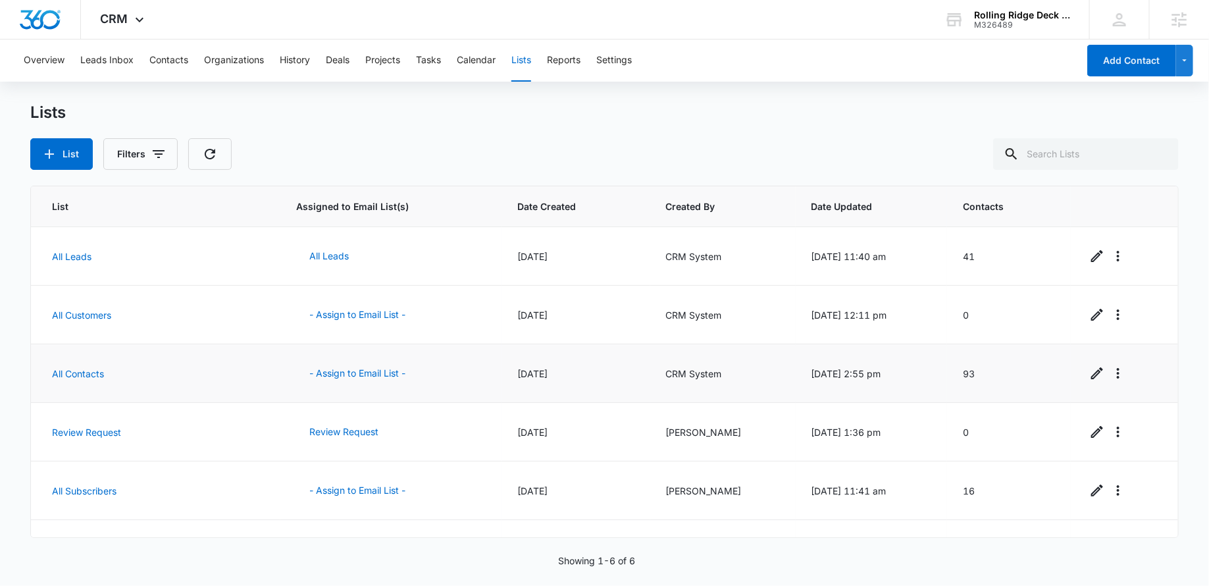
drag, startPoint x: 35, startPoint y: 363, endPoint x: 169, endPoint y: 363, distance: 134.3
click at [170, 364] on td "All Contacts" at bounding box center [156, 373] width 250 height 59
click at [85, 370] on link "All Contacts" at bounding box center [78, 373] width 52 height 11
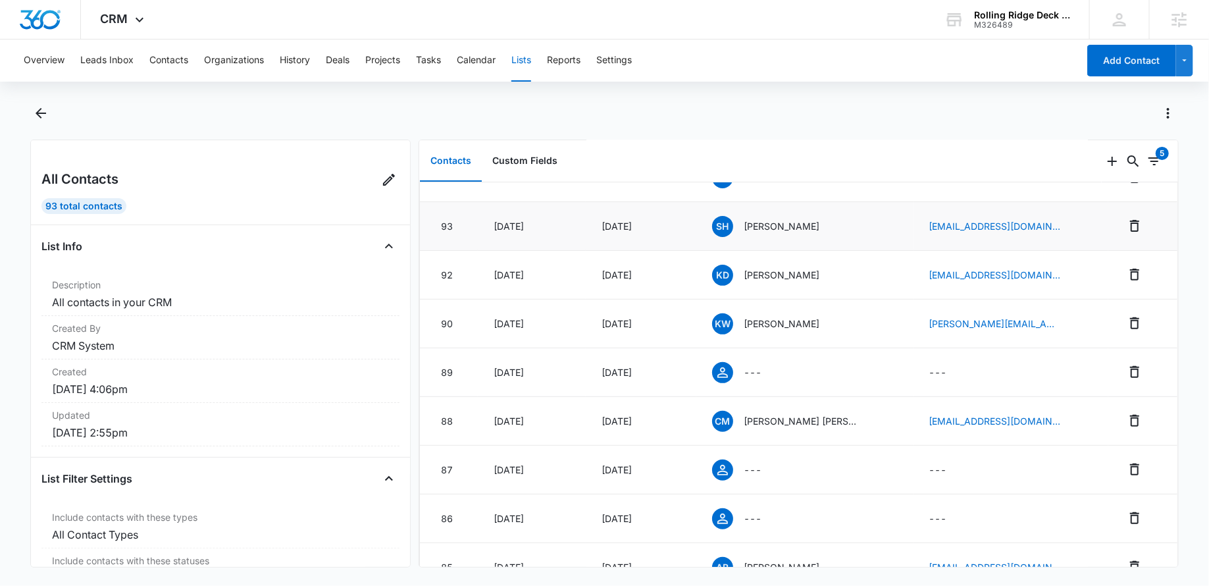
scroll to position [192, 0]
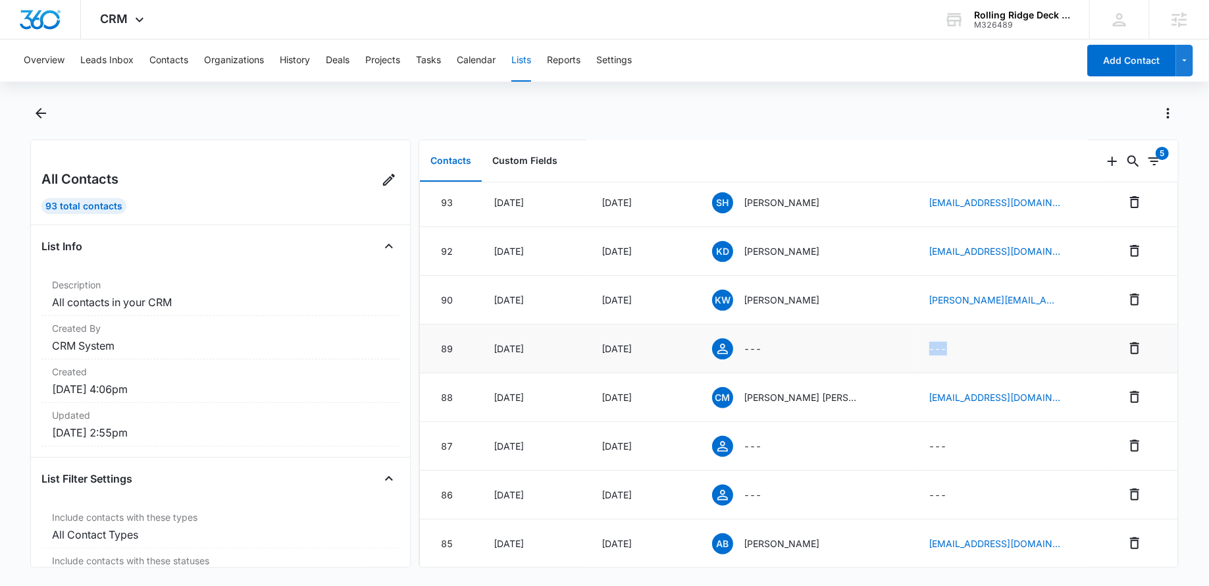
drag, startPoint x: 989, startPoint y: 349, endPoint x: 885, endPoint y: 348, distance: 104.0
click at [885, 349] on tr "89 Aug 5, 2025 Aug 11, 2025 --- ---" at bounding box center [799, 349] width 758 height 49
click at [882, 348] on div "---" at bounding box center [805, 348] width 186 height 21
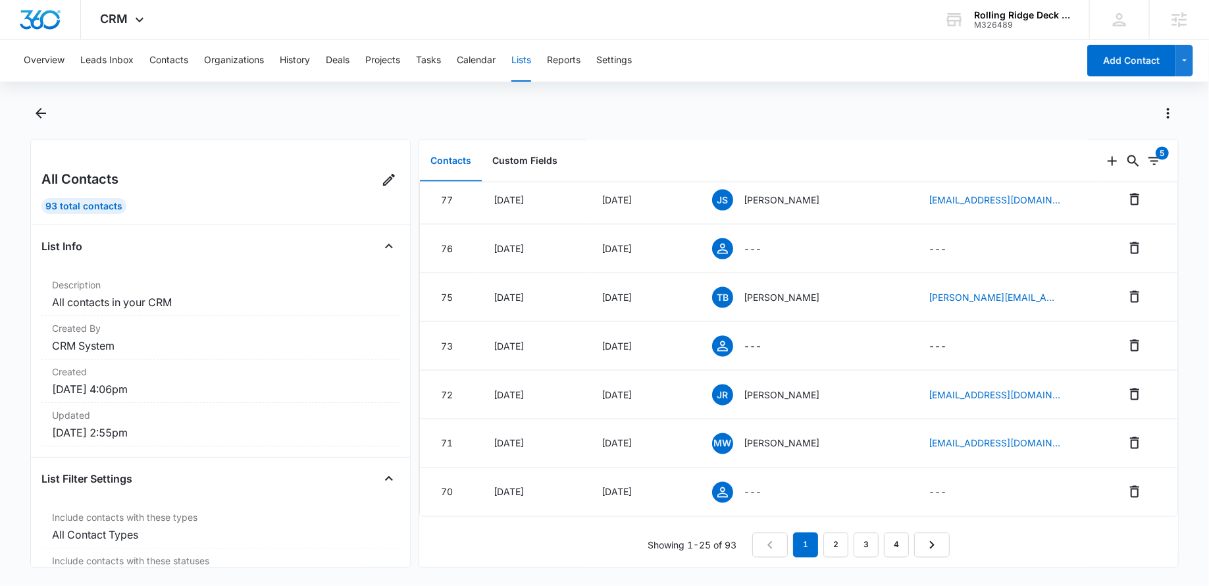
scroll to position [925, 0]
click at [837, 536] on link "2" at bounding box center [836, 545] width 25 height 25
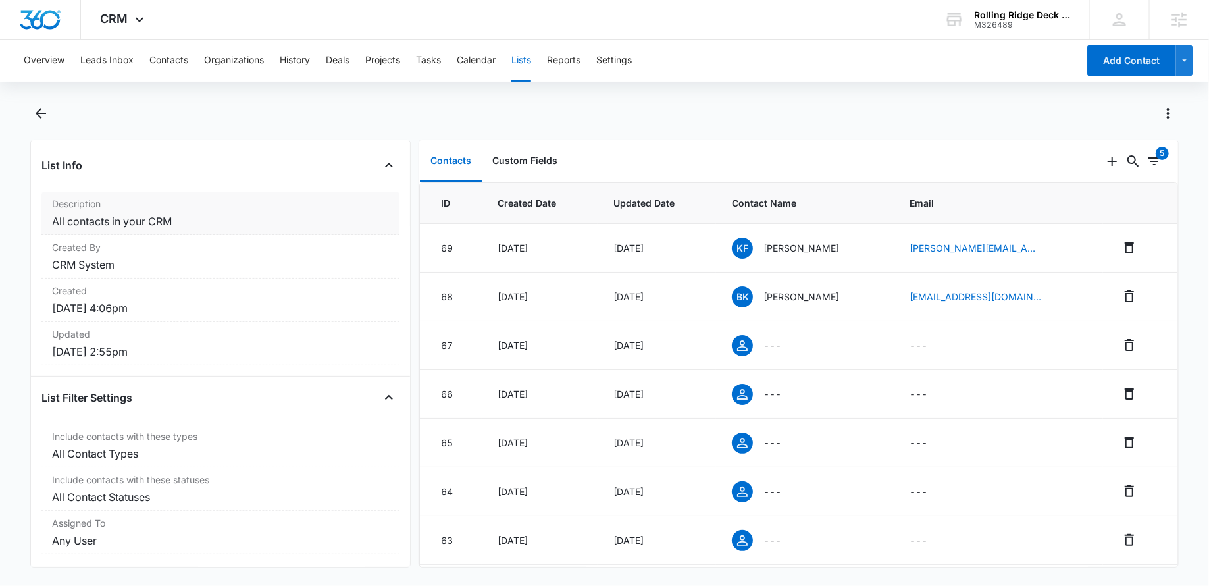
scroll to position [0, 0]
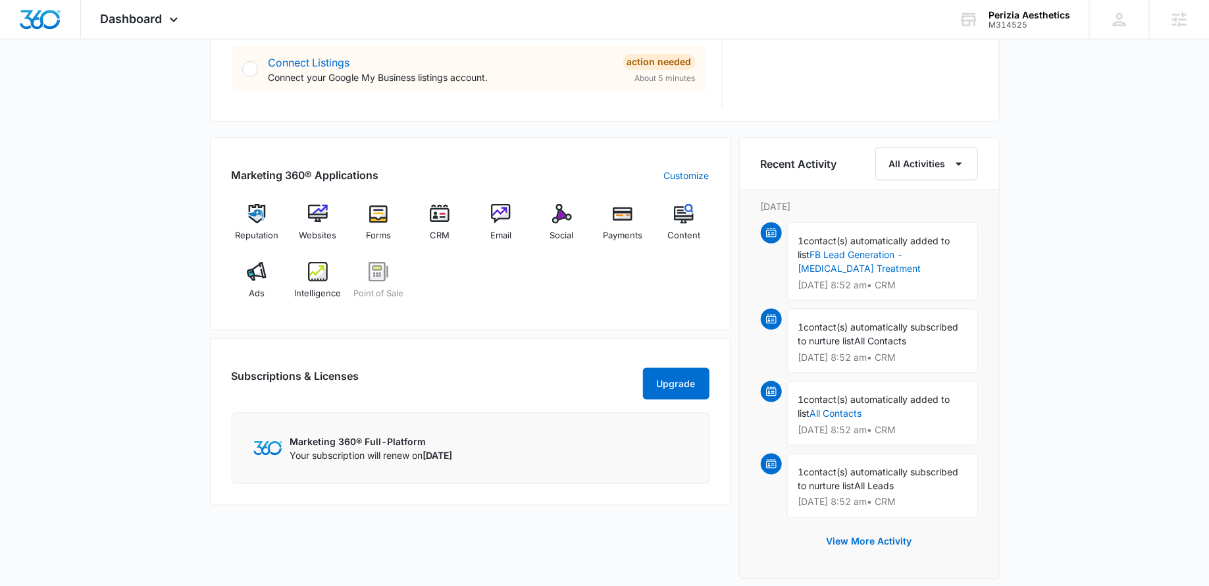
scroll to position [734, 0]
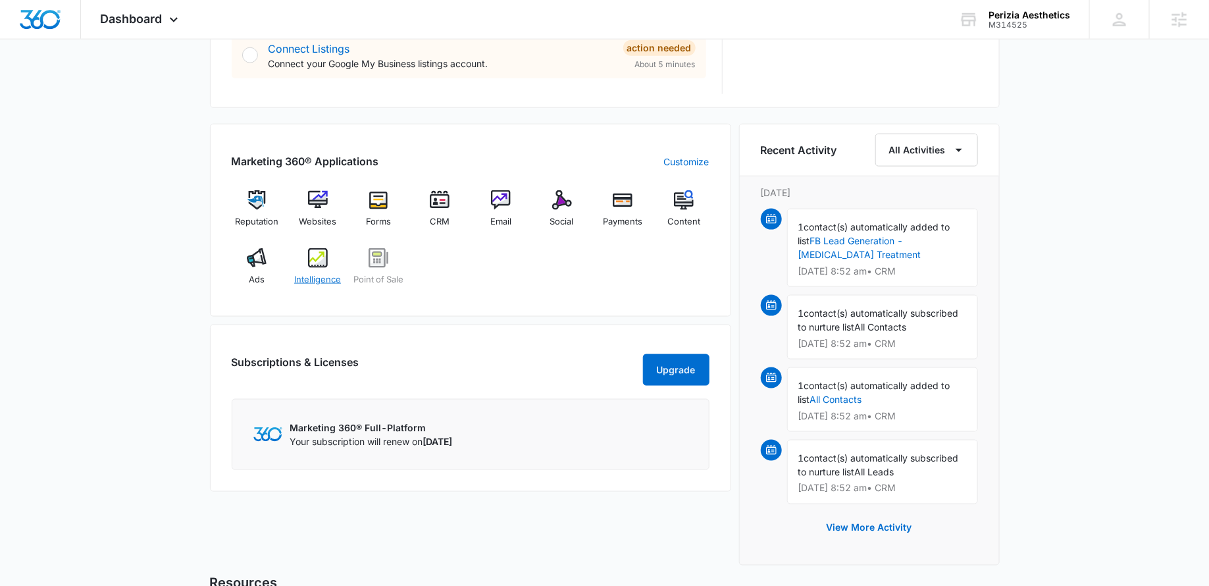
click at [319, 253] on img at bounding box center [318, 258] width 20 height 20
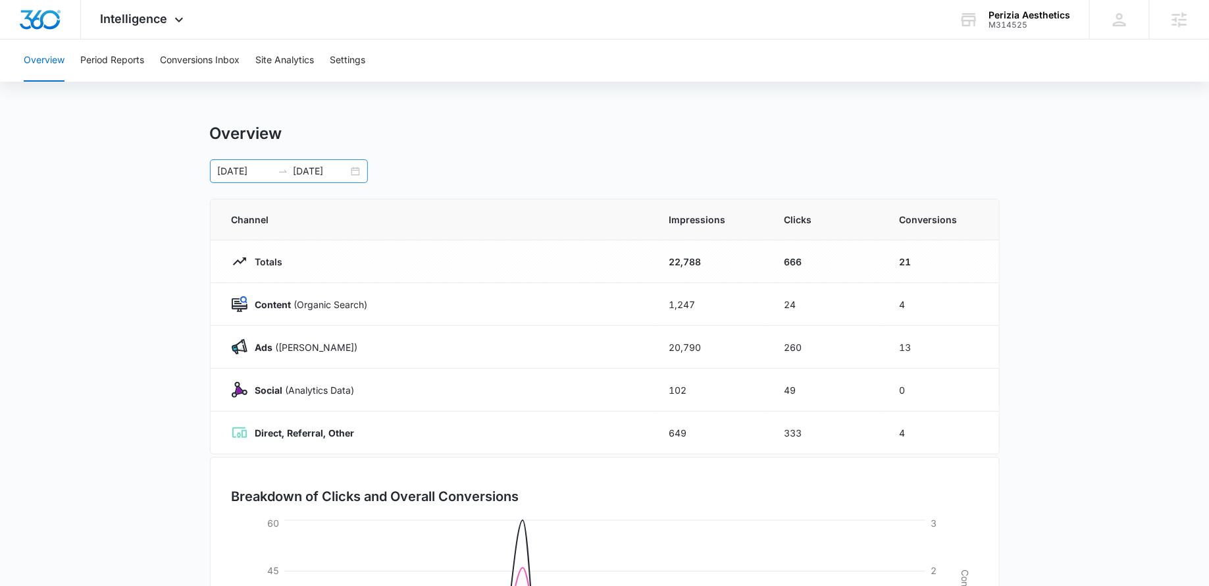
click at [356, 171] on div "07/14/2025 08/13/2025" at bounding box center [289, 171] width 158 height 24
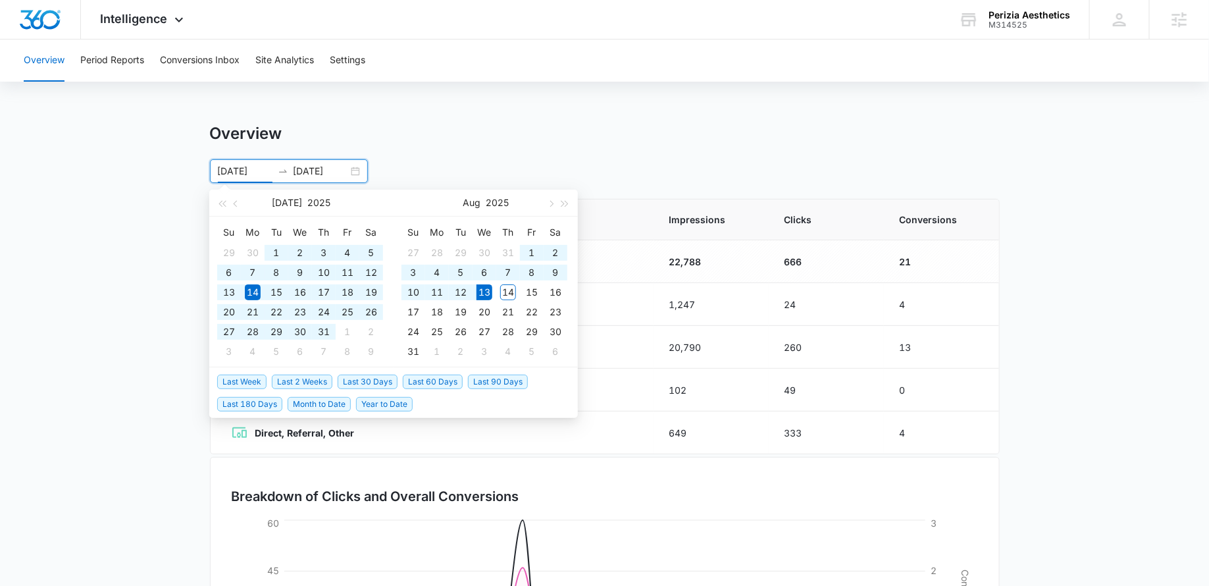
click at [250, 406] on span "Last 180 Days" at bounding box center [249, 404] width 65 height 14
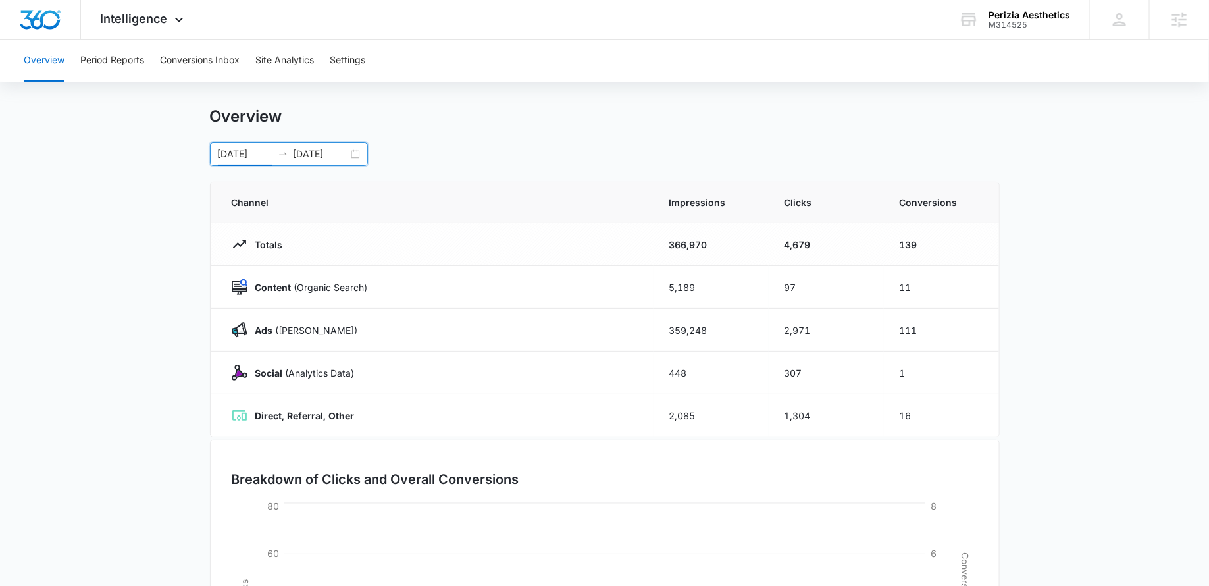
scroll to position [26, 0]
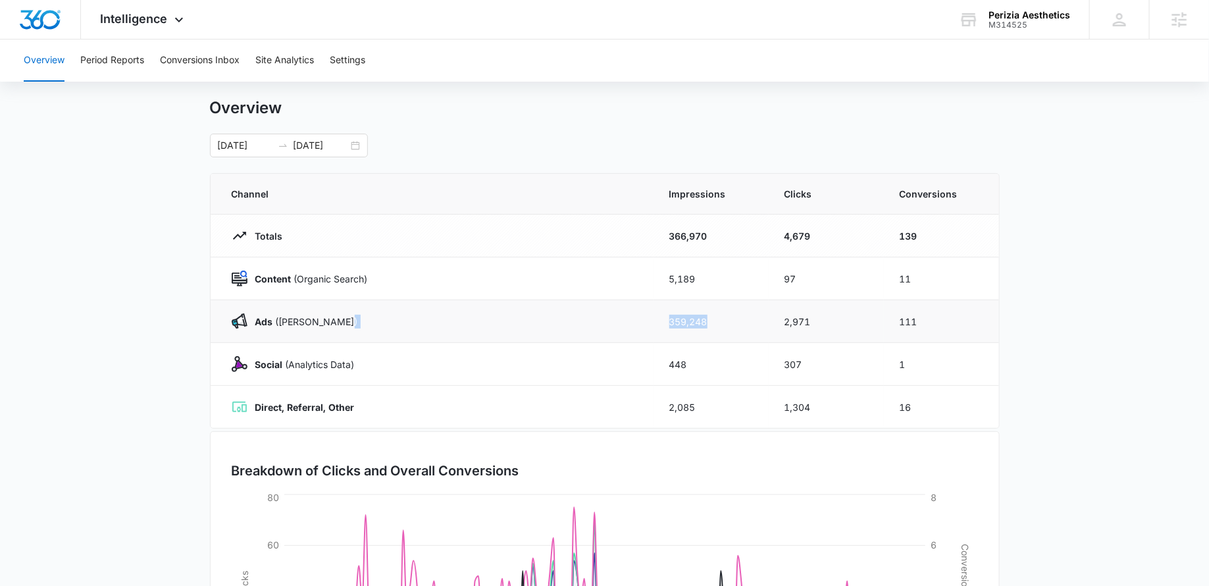
drag, startPoint x: 725, startPoint y: 317, endPoint x: 620, endPoint y: 317, distance: 104.7
click at [620, 317] on tr "Ads (Ad Campaigns) 359,248 2,971 111" at bounding box center [605, 321] width 789 height 43
click at [837, 321] on td "2,971" at bounding box center [826, 321] width 115 height 43
drag, startPoint x: 837, startPoint y: 321, endPoint x: 756, endPoint y: 321, distance: 81.0
click at [756, 321] on tr "Ads (Ad Campaigns) 359,248 2,971 111" at bounding box center [605, 321] width 789 height 43
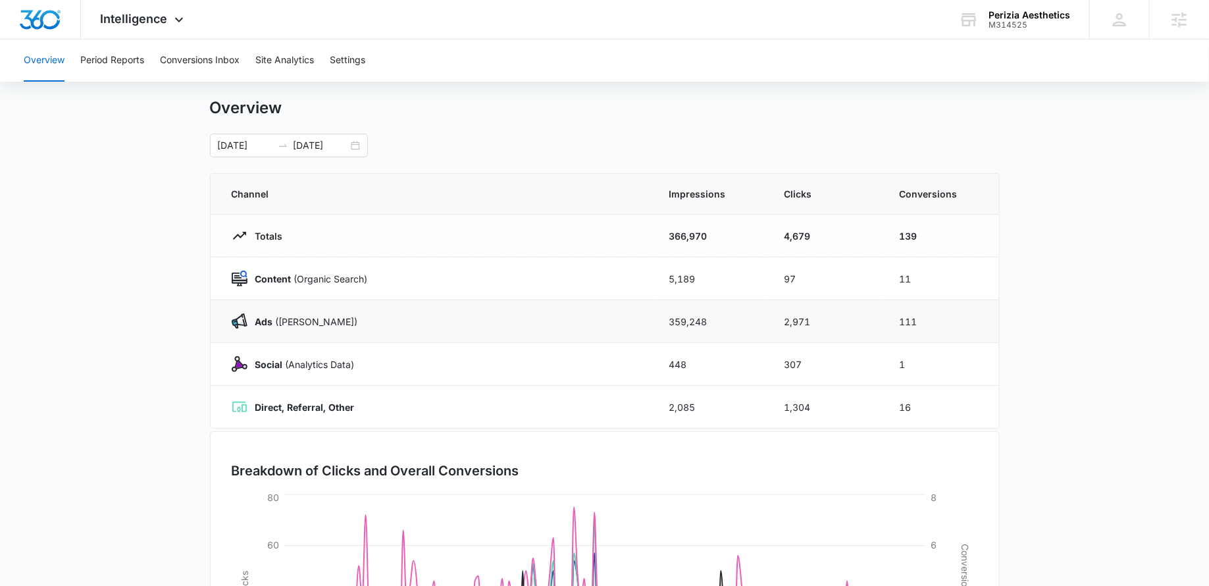
click at [749, 320] on td "359,248" at bounding box center [711, 321] width 115 height 43
drag, startPoint x: 716, startPoint y: 320, endPoint x: 641, endPoint y: 320, distance: 75.1
click at [641, 320] on tr "Ads (Ad Campaigns) 359,248 2,971 111" at bounding box center [605, 321] width 789 height 43
click at [641, 320] on td "Ads (Ad Campaigns)" at bounding box center [432, 321] width 443 height 43
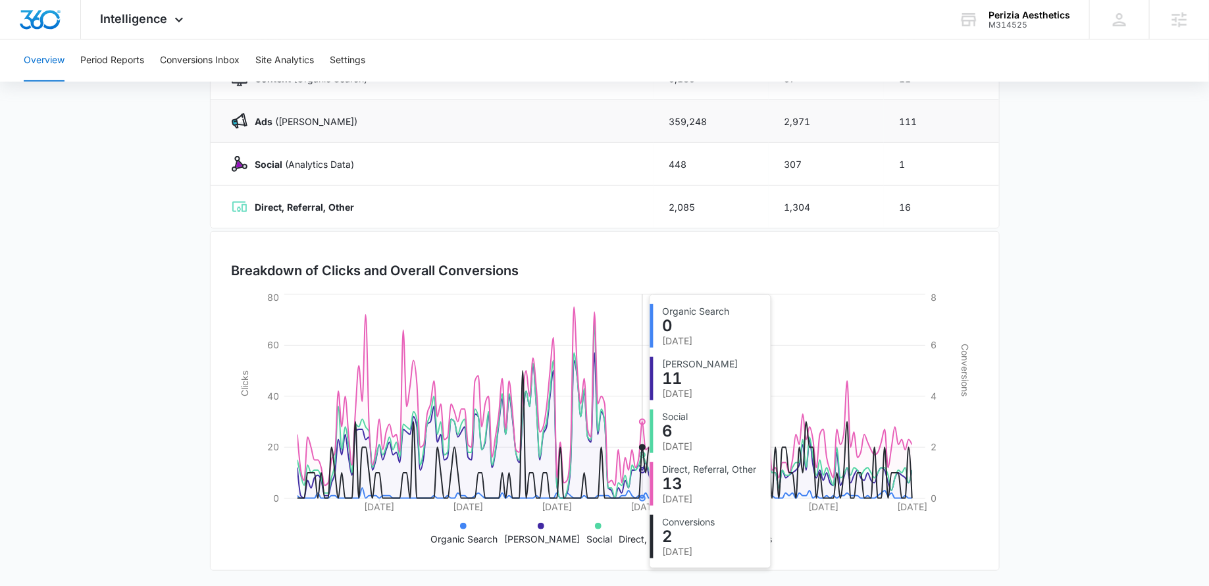
scroll to position [0, 0]
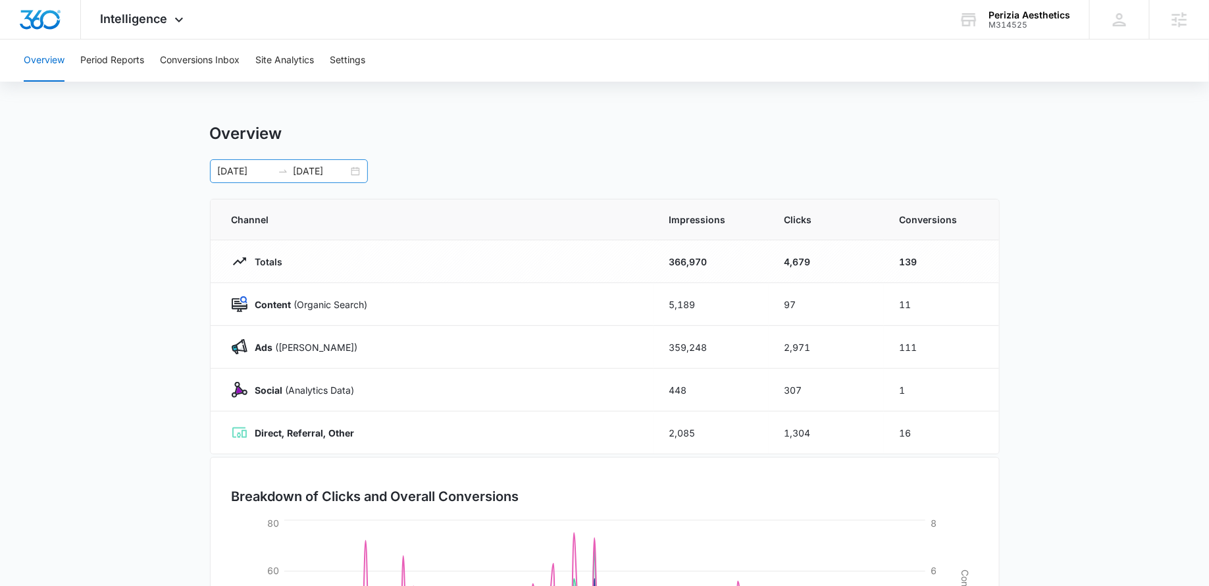
click at [354, 169] on div "02/14/2025 08/13/2025" at bounding box center [289, 171] width 158 height 24
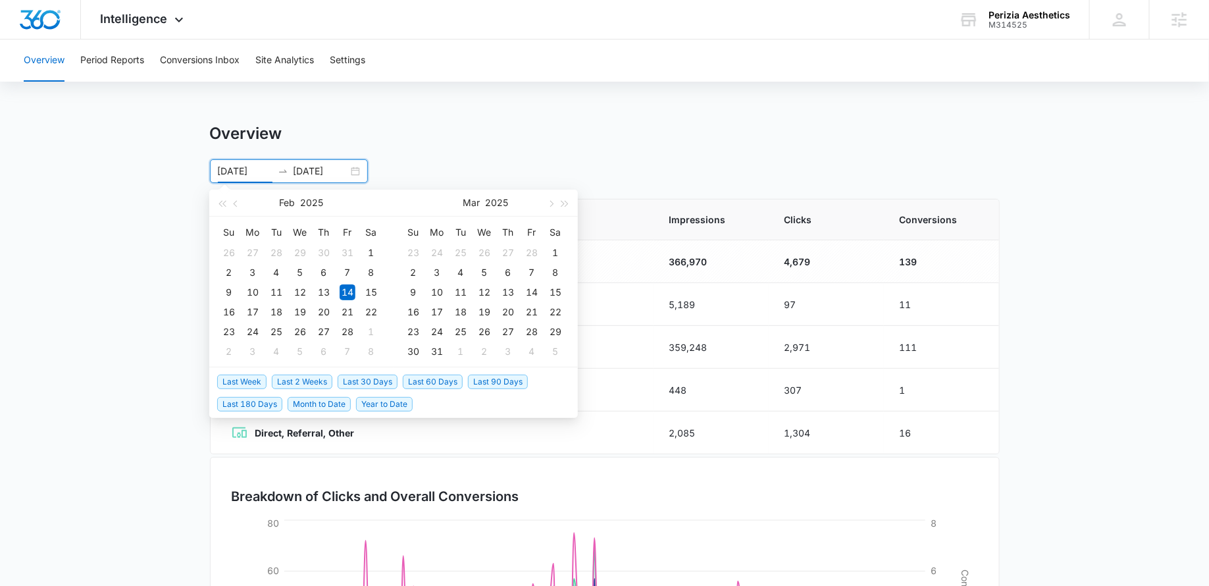
click at [356, 381] on span "Last 30 Days" at bounding box center [368, 382] width 60 height 14
type input "07/14/2025"
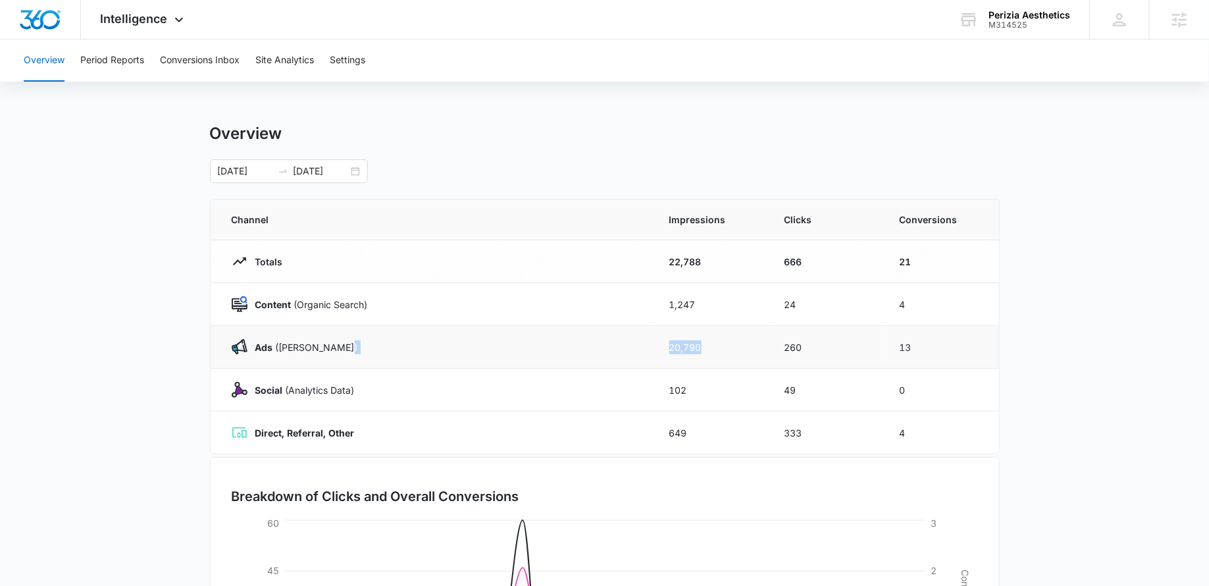
drag, startPoint x: 732, startPoint y: 352, endPoint x: 562, endPoint y: 344, distance: 170.7
click at [563, 344] on tr "Ads (Ad Campaigns) 20,790 260 13" at bounding box center [605, 347] width 789 height 43
click at [220, 54] on button "Conversions Inbox" at bounding box center [200, 61] width 80 height 42
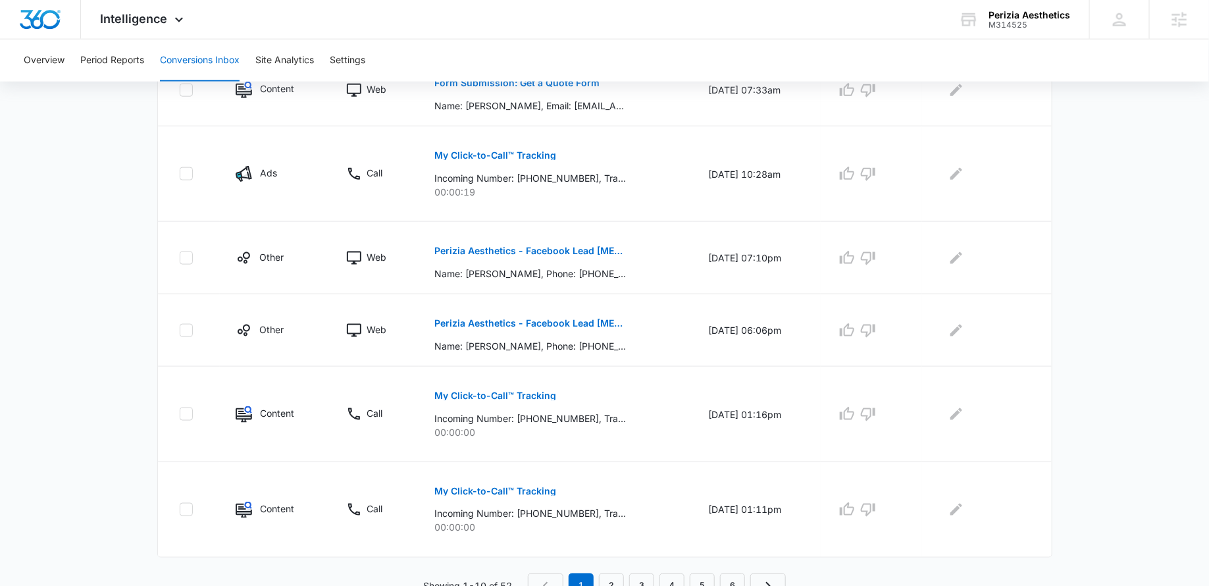
scroll to position [705, 0]
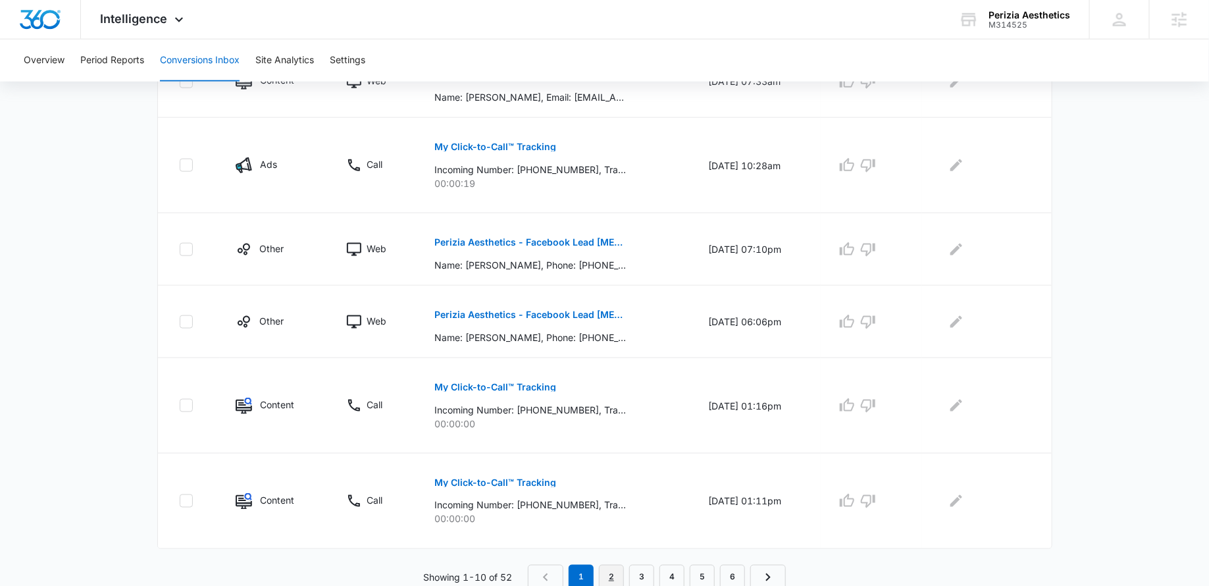
click at [613, 572] on link "2" at bounding box center [611, 577] width 25 height 25
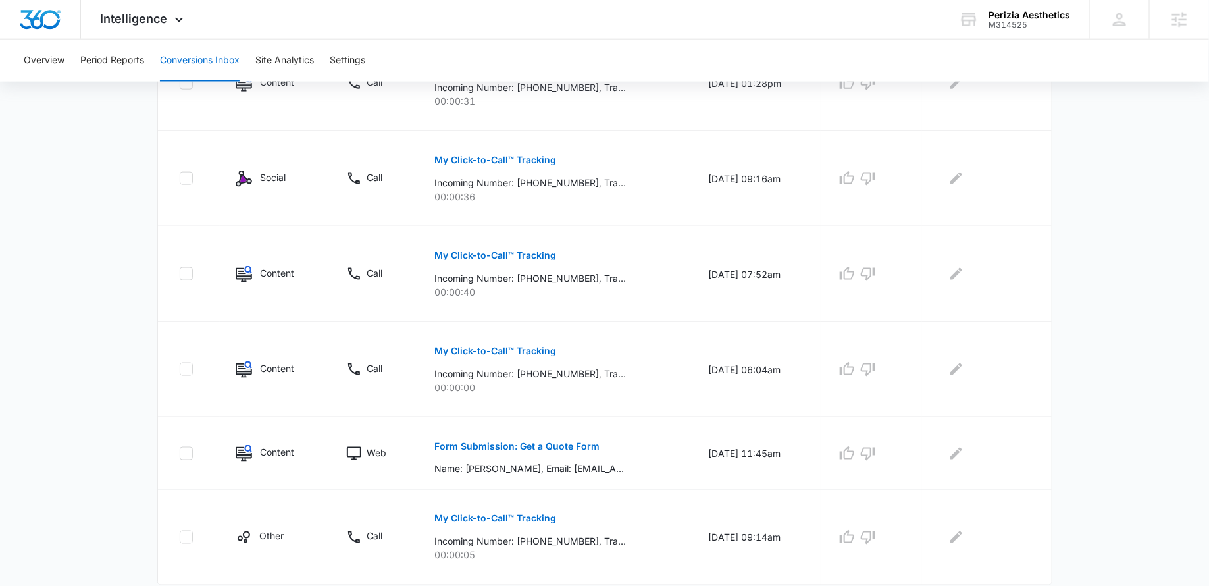
scroll to position [774, 0]
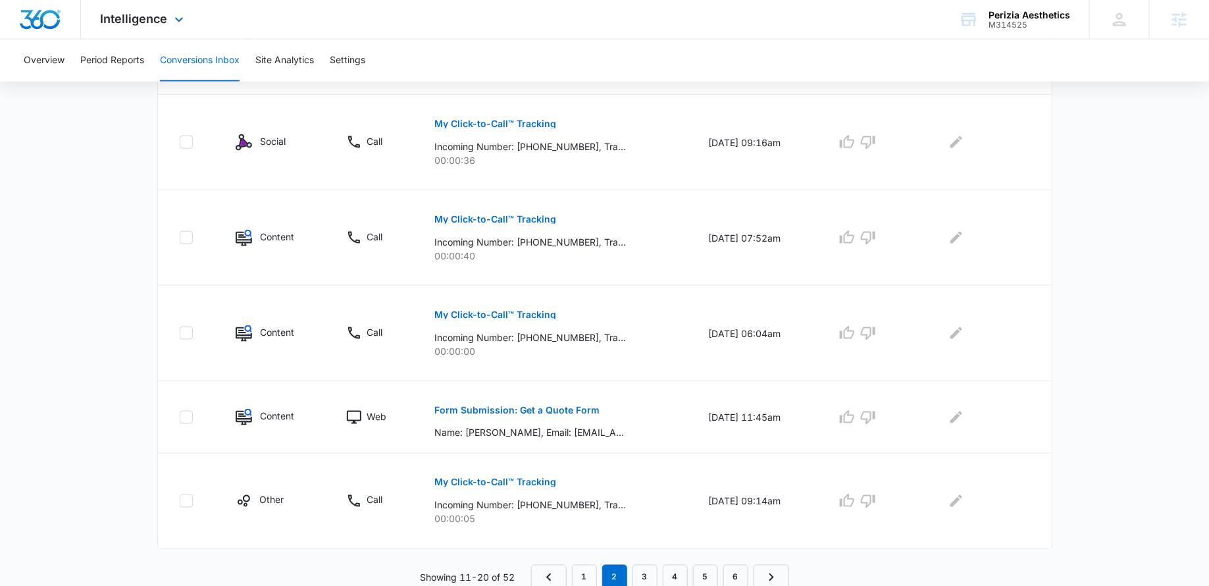
click at [142, 6] on div "Intelligence Apps Reputation Websites Forms CRM Email Social Payments POS Conte…" at bounding box center [144, 19] width 126 height 39
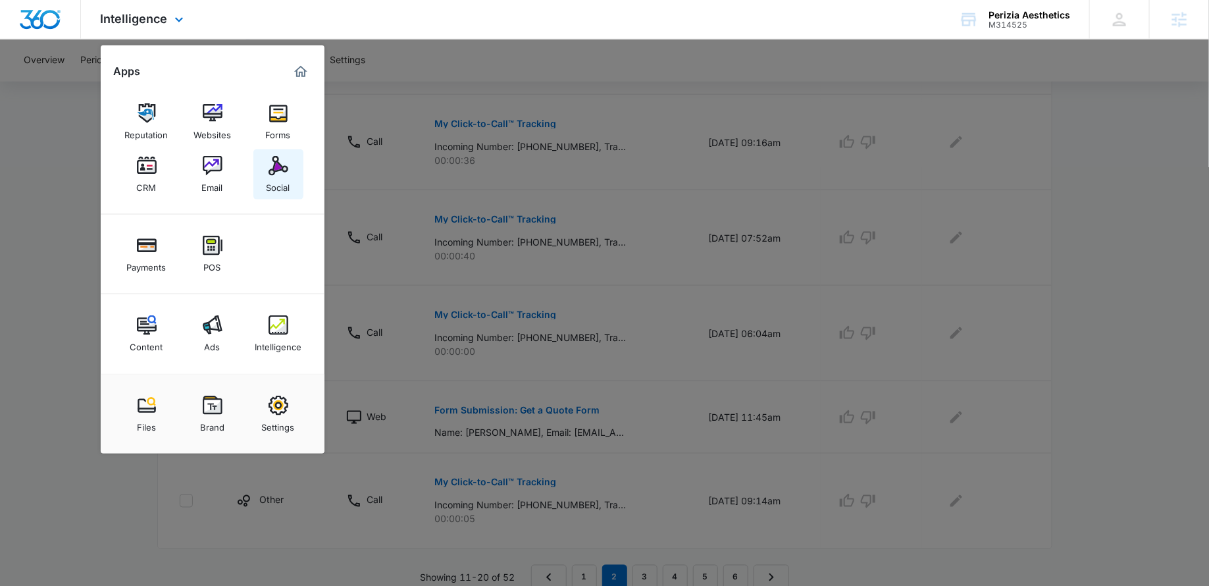
click at [267, 179] on div "Social" at bounding box center [279, 184] width 24 height 17
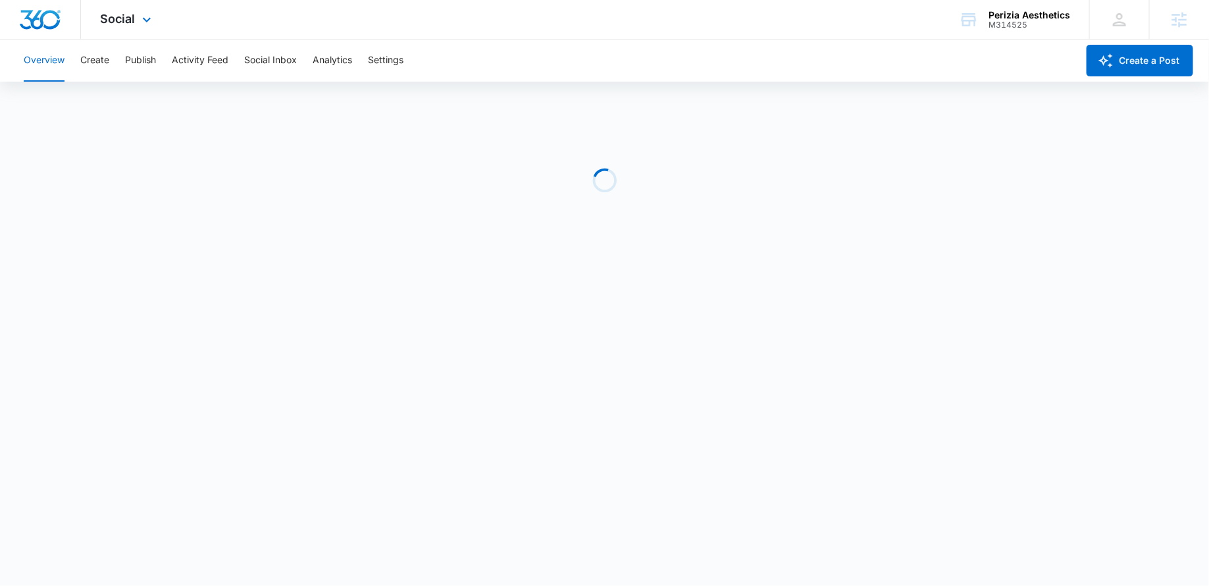
click at [137, 12] on div "Social Apps Reputation Websites Forms CRM Email Social Payments POS Content Ads…" at bounding box center [127, 19] width 93 height 39
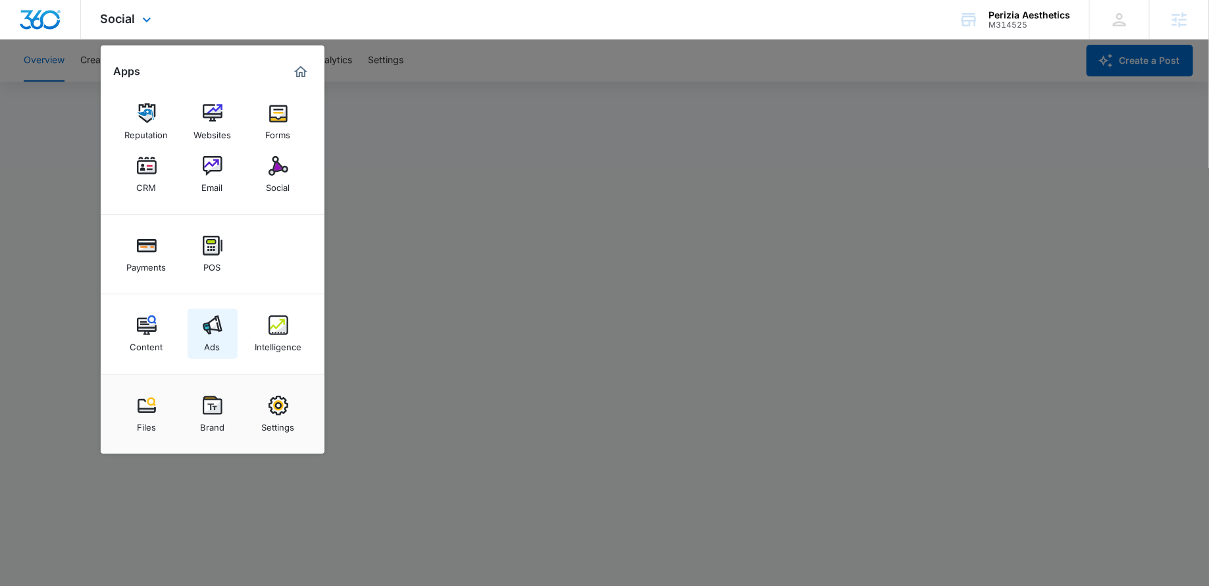
click at [200, 338] on link "Ads" at bounding box center [213, 334] width 50 height 50
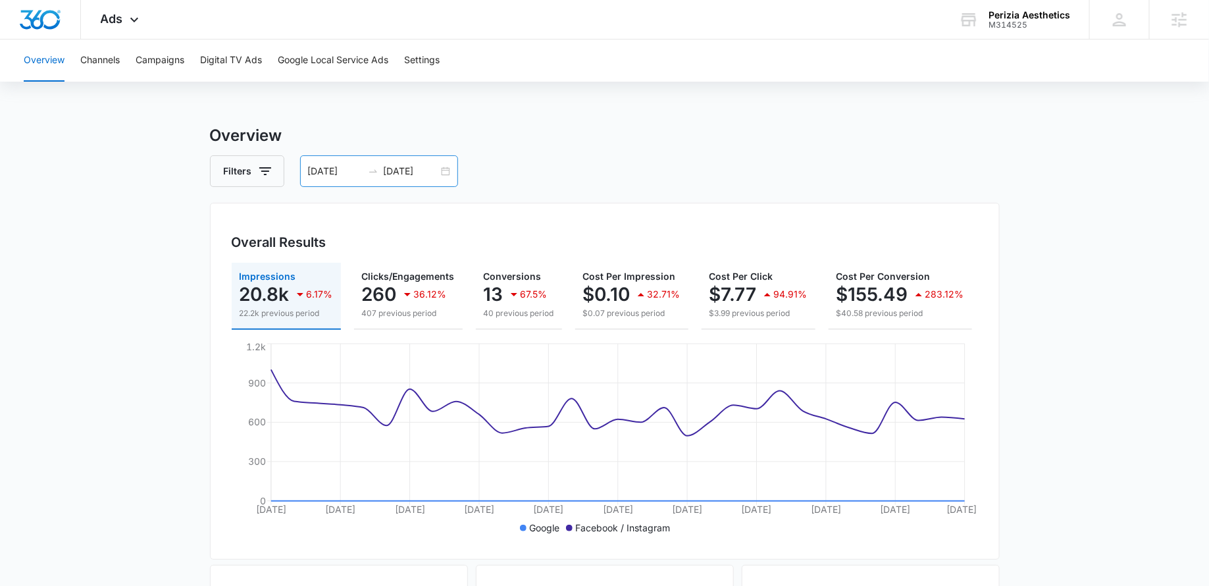
click at [448, 168] on div "07/14/2025 08/13/2025" at bounding box center [379, 171] width 158 height 32
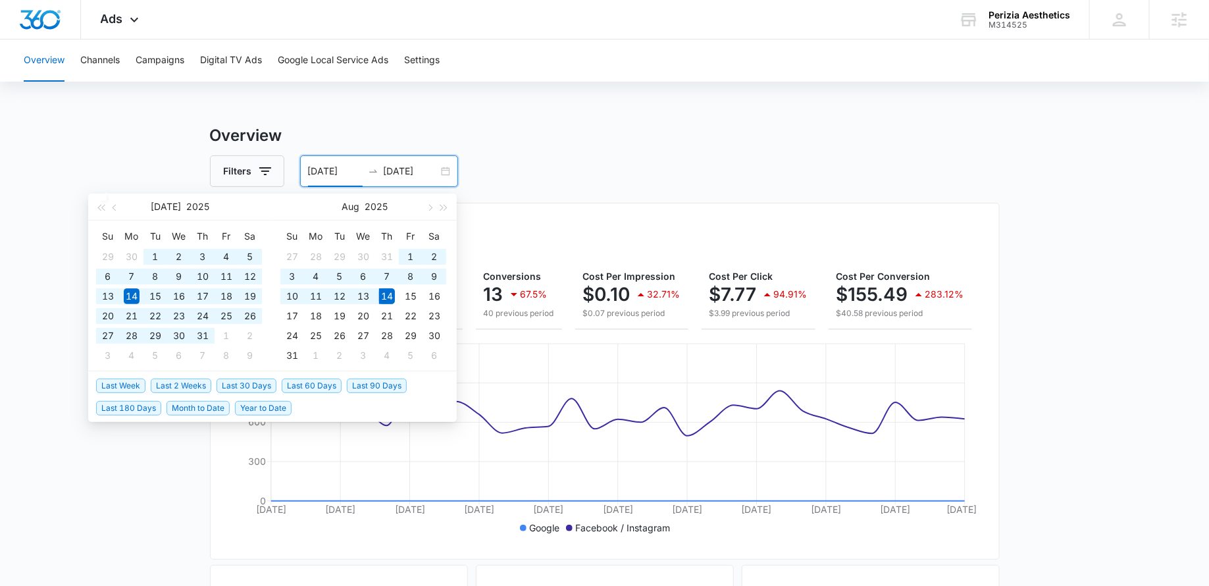
click at [138, 404] on span "Last 180 Days" at bounding box center [128, 408] width 65 height 14
type input "02/15/2025"
type input "08/14/2025"
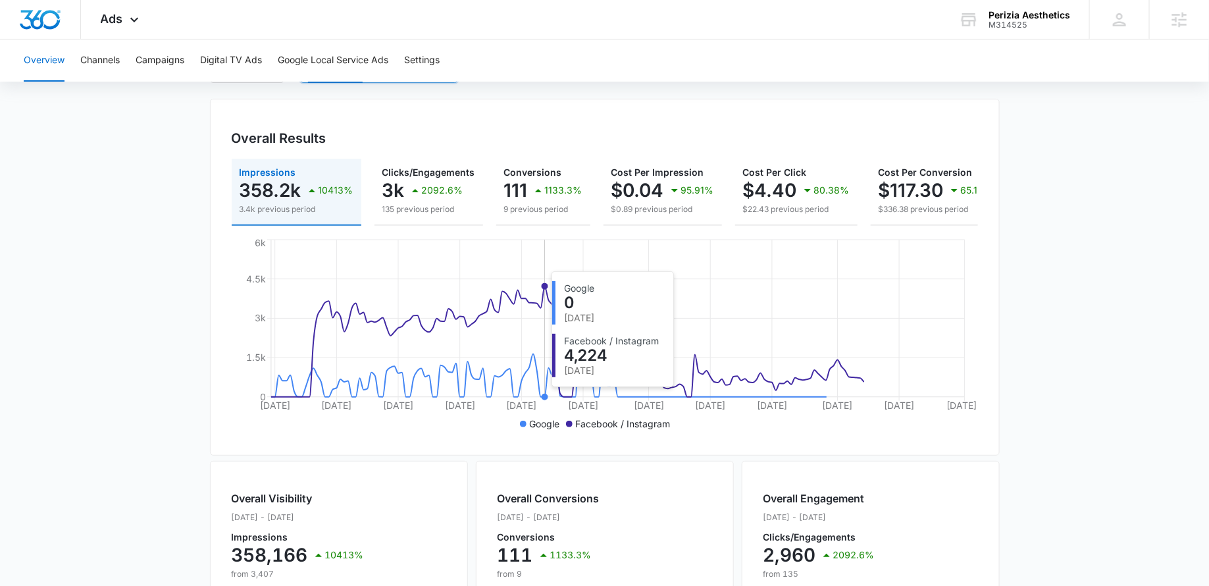
scroll to position [76, 0]
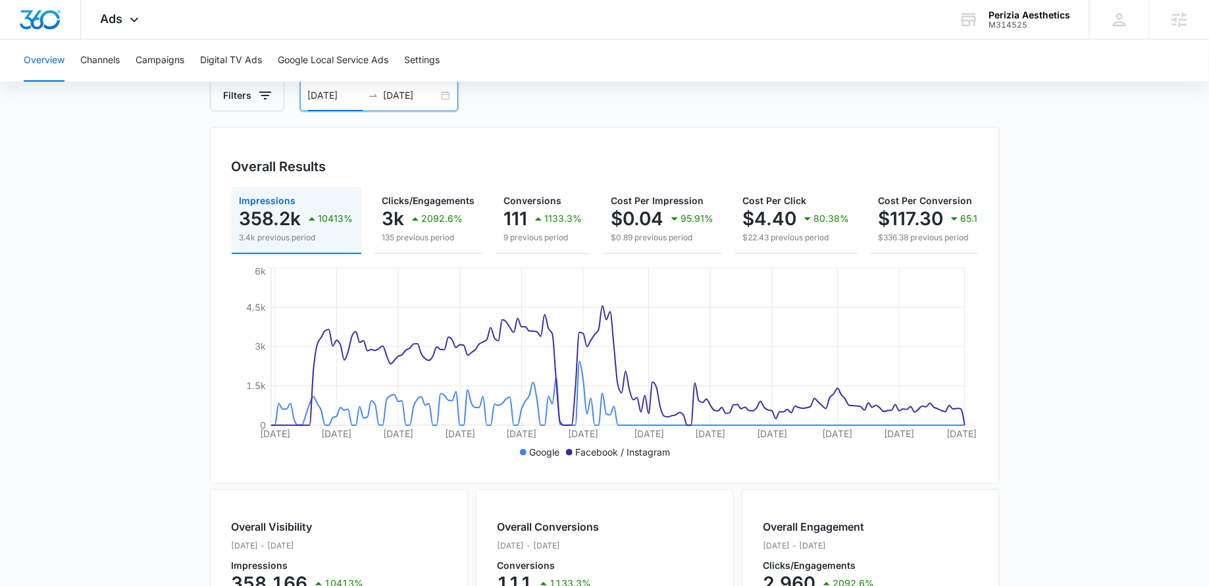
click at [440, 97] on div "02/15/2025 08/14/2025" at bounding box center [379, 96] width 158 height 32
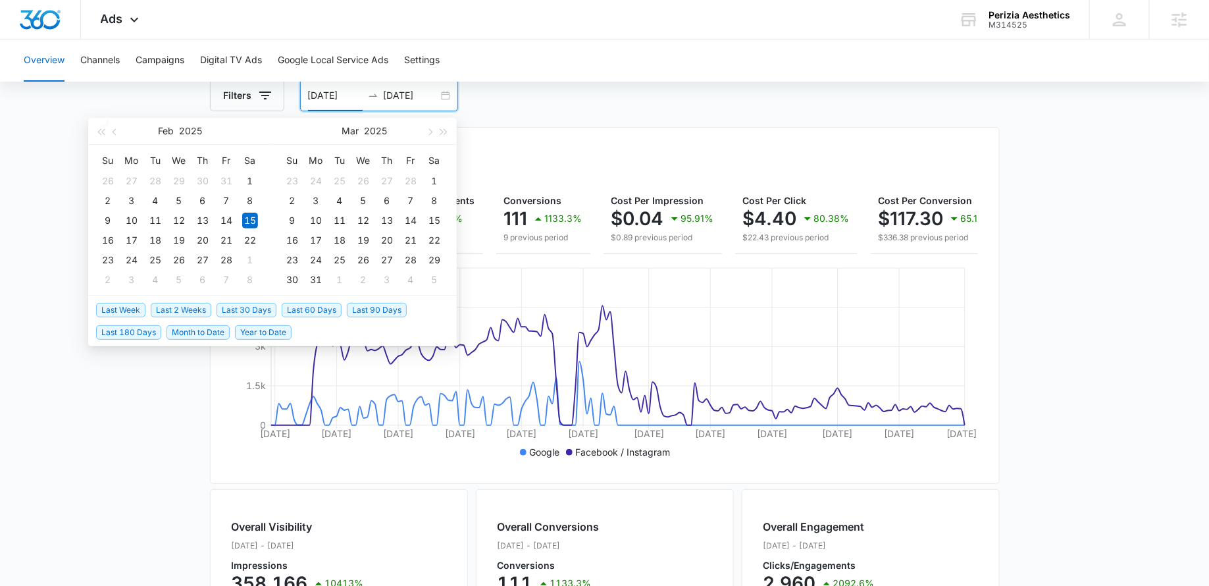
click at [323, 311] on span "Last 60 Days" at bounding box center [312, 310] width 60 height 14
type input "06/15/2025"
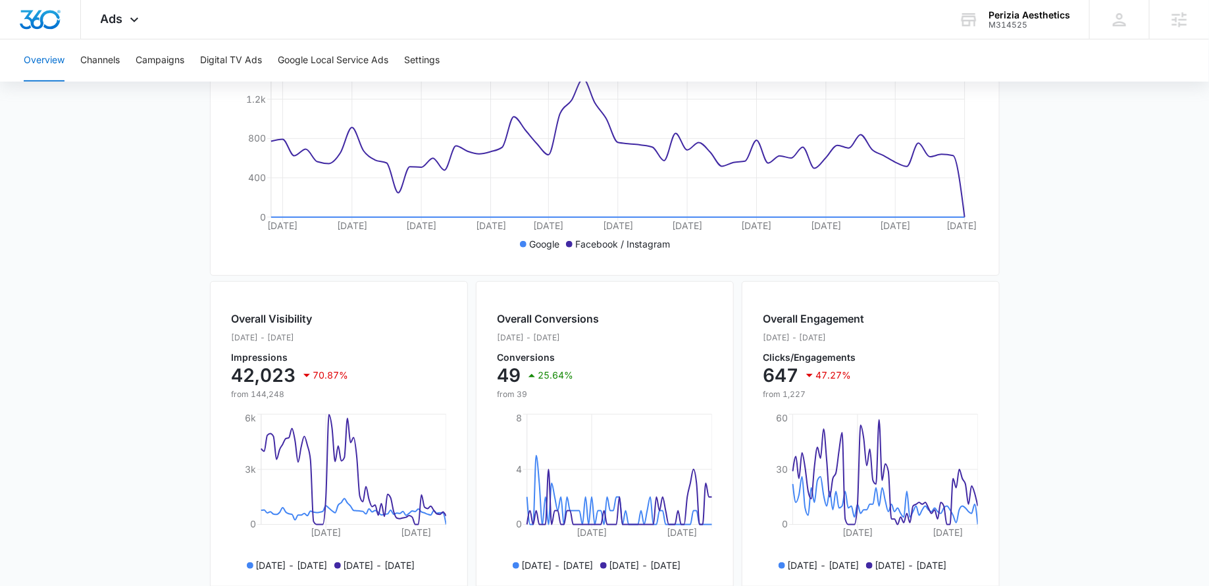
scroll to position [0, 0]
